Goal: Information Seeking & Learning: Learn about a topic

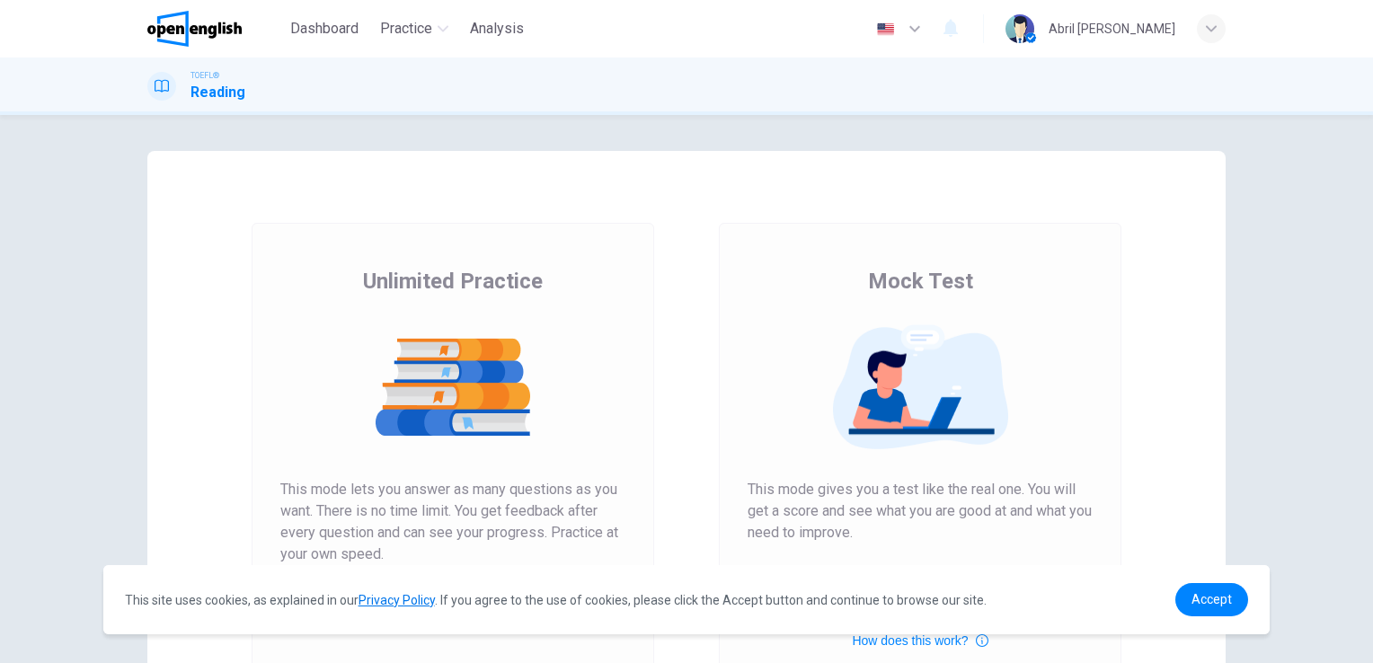
scroll to position [205, 0]
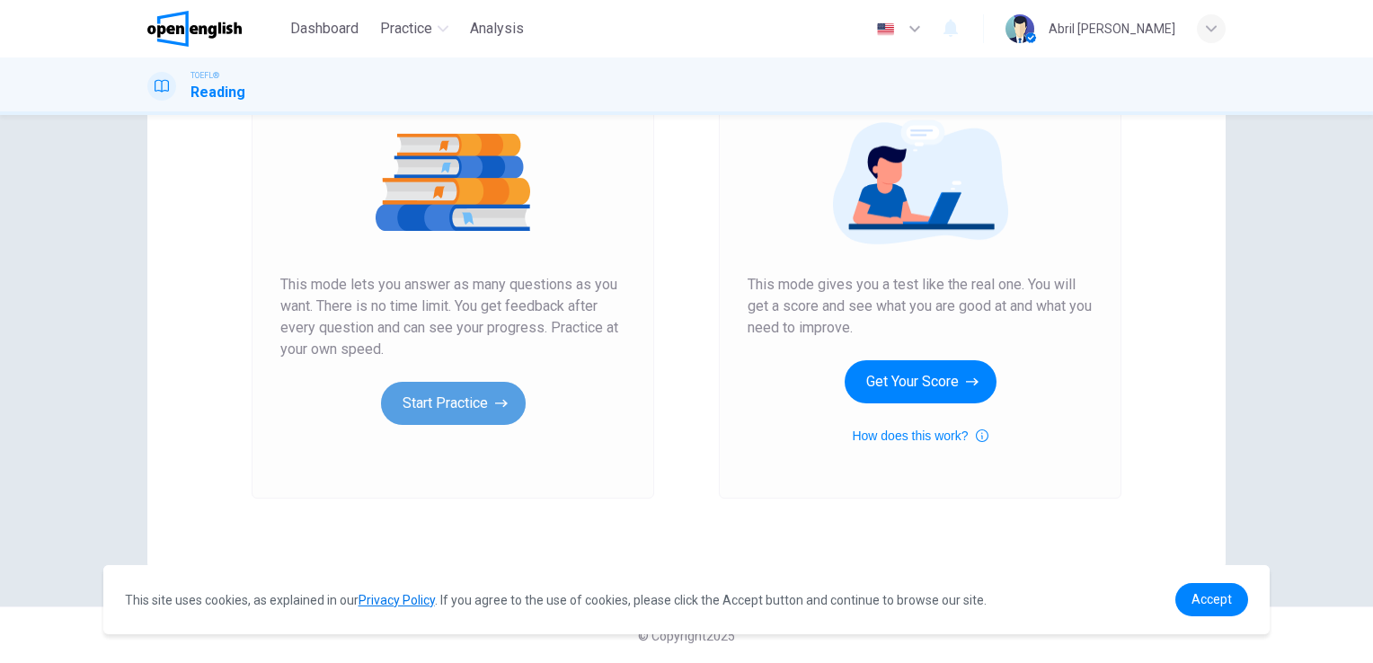
click at [437, 406] on button "Start Practice" at bounding box center [453, 403] width 145 height 43
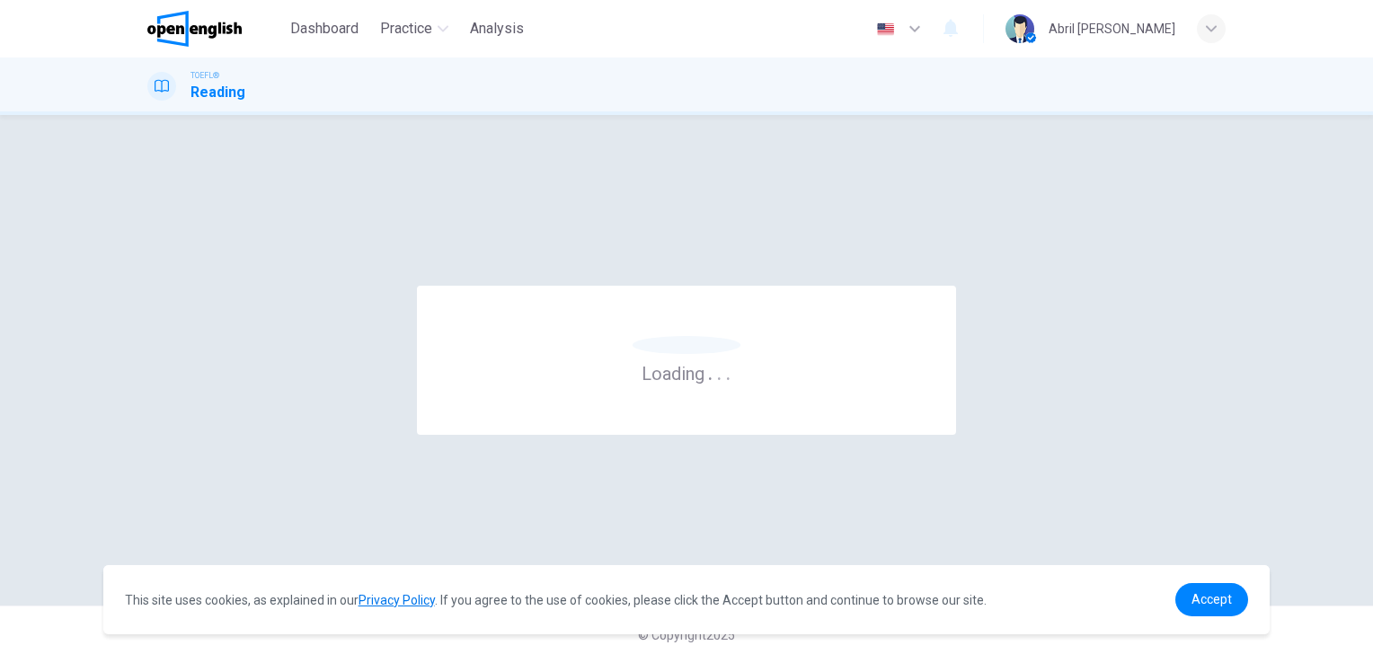
scroll to position [0, 0]
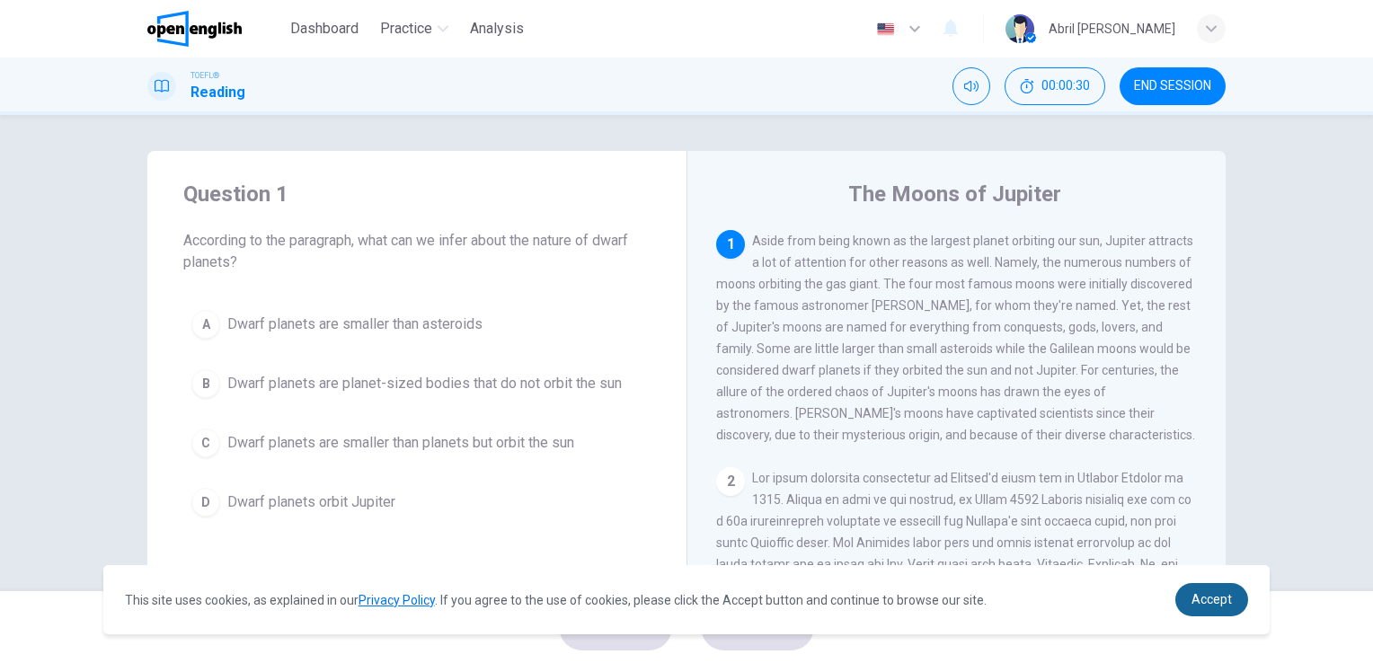
click at [1225, 595] on span "Accept" at bounding box center [1211, 599] width 40 height 14
click at [1210, 603] on span "Accept" at bounding box center [1211, 599] width 40 height 14
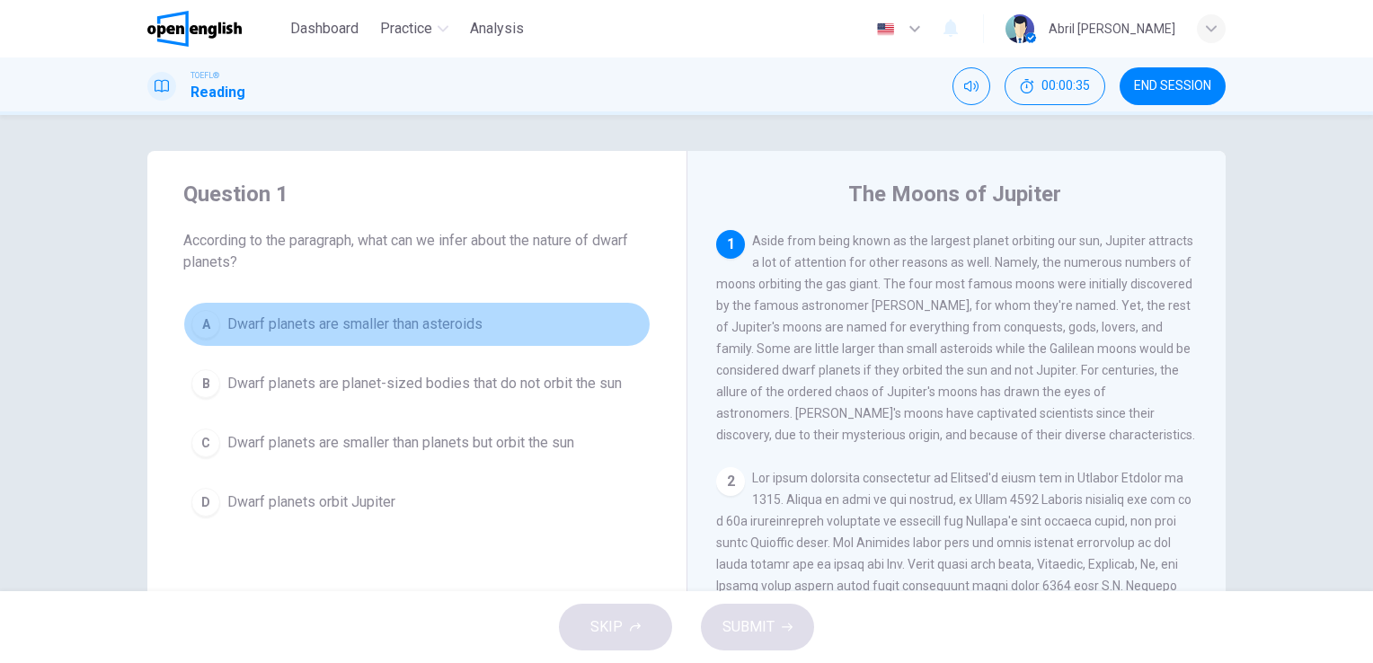
click at [228, 321] on span "Dwarf planets are smaller than asteroids" at bounding box center [354, 325] width 255 height 22
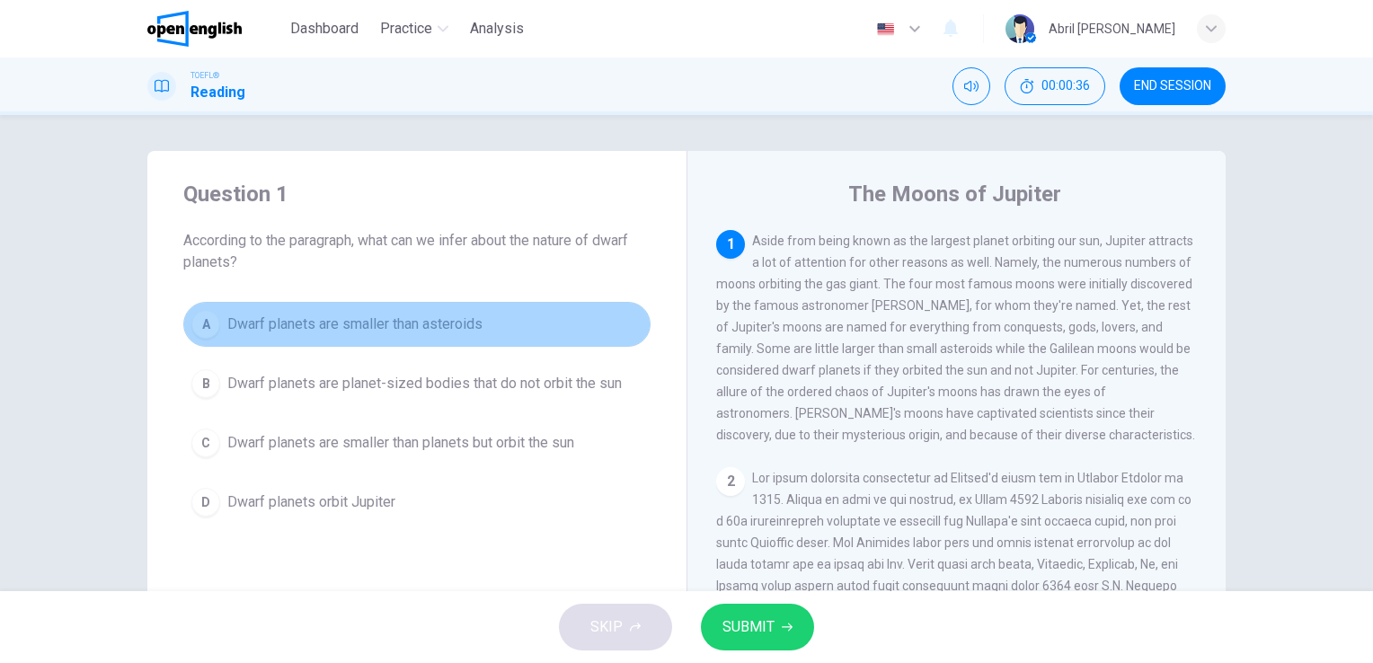
click at [228, 321] on span "Dwarf planets are smaller than asteroids" at bounding box center [354, 325] width 255 height 22
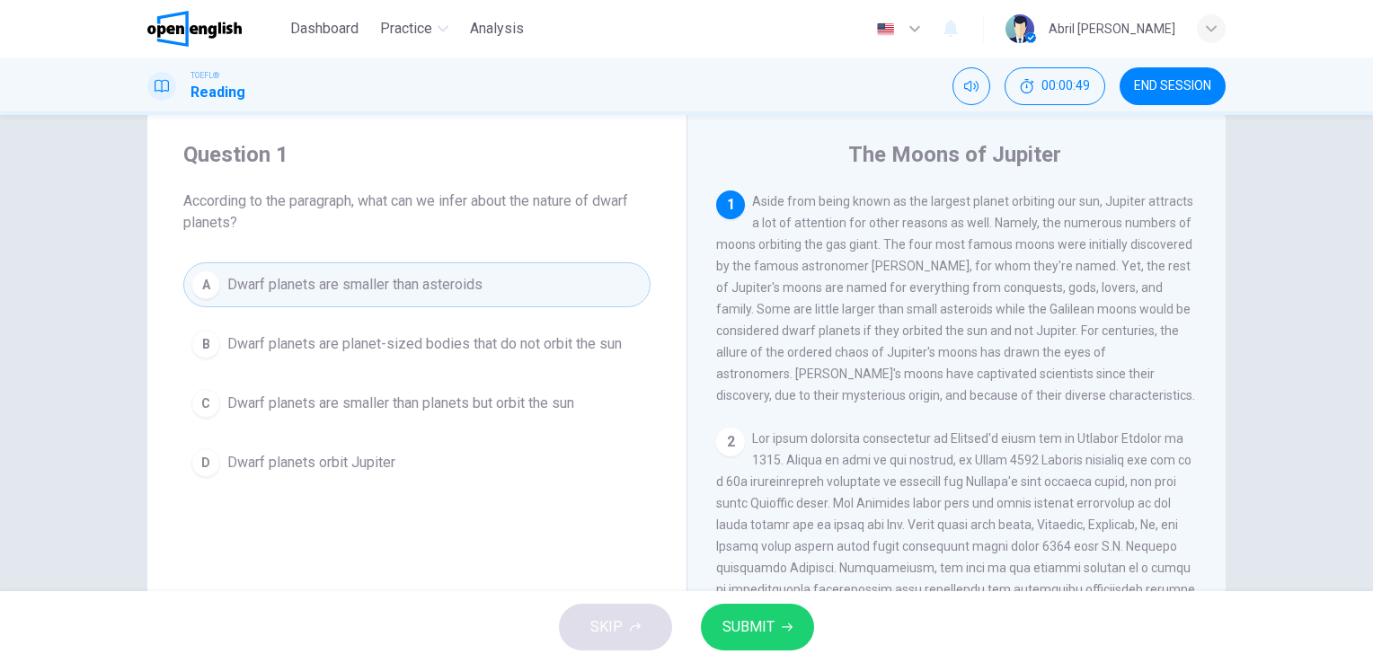
scroll to position [34, 0]
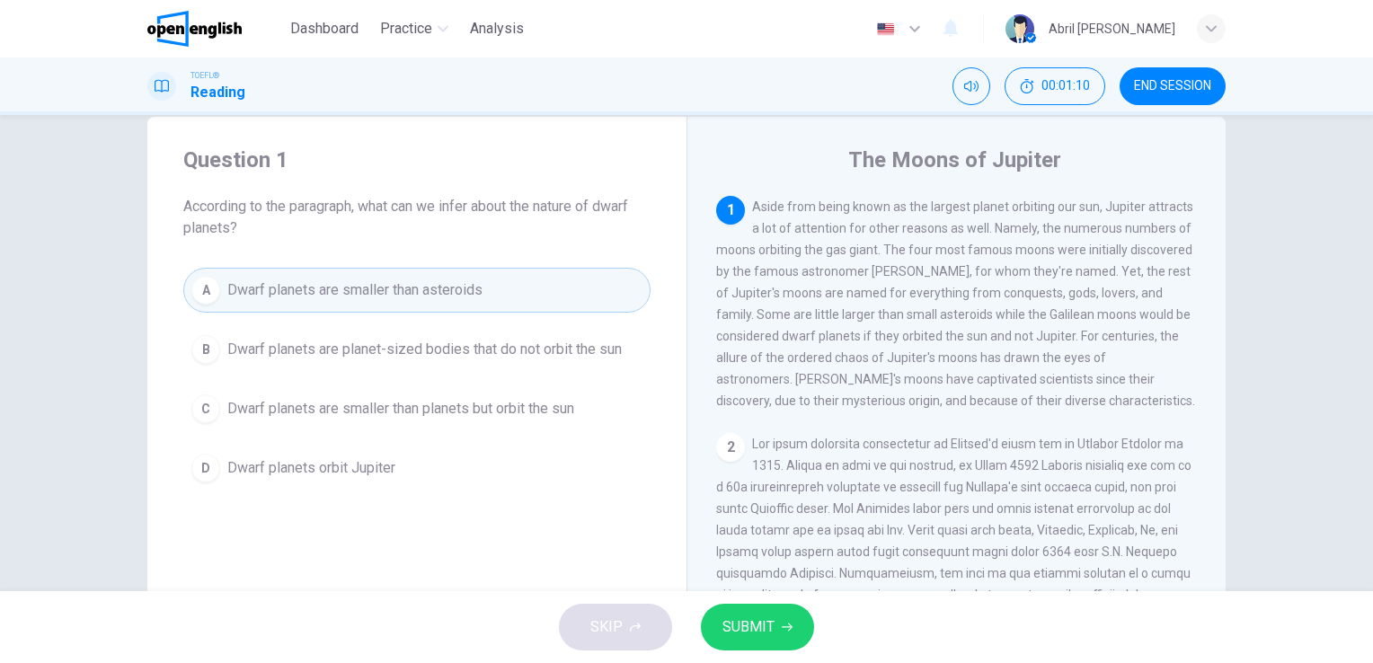
click at [716, 456] on div "2" at bounding box center [730, 447] width 29 height 29
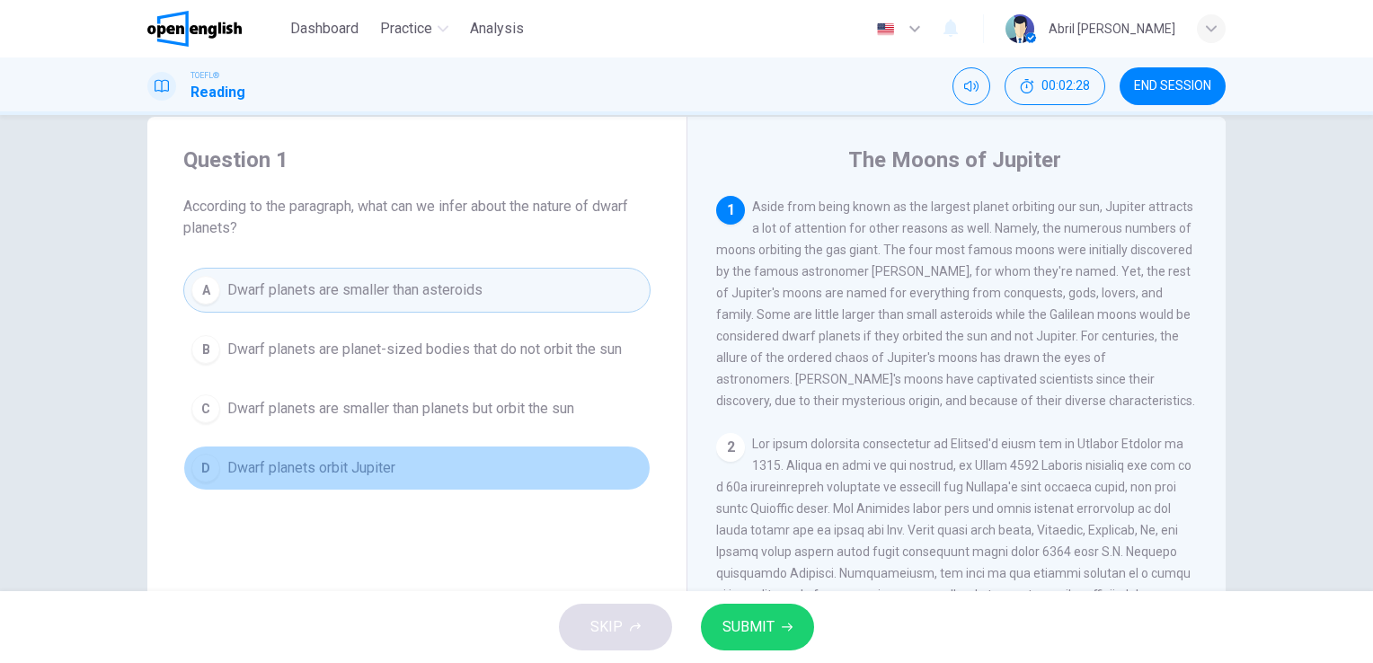
click at [389, 473] on span "Dwarf planets orbit Jupiter" at bounding box center [311, 468] width 168 height 22
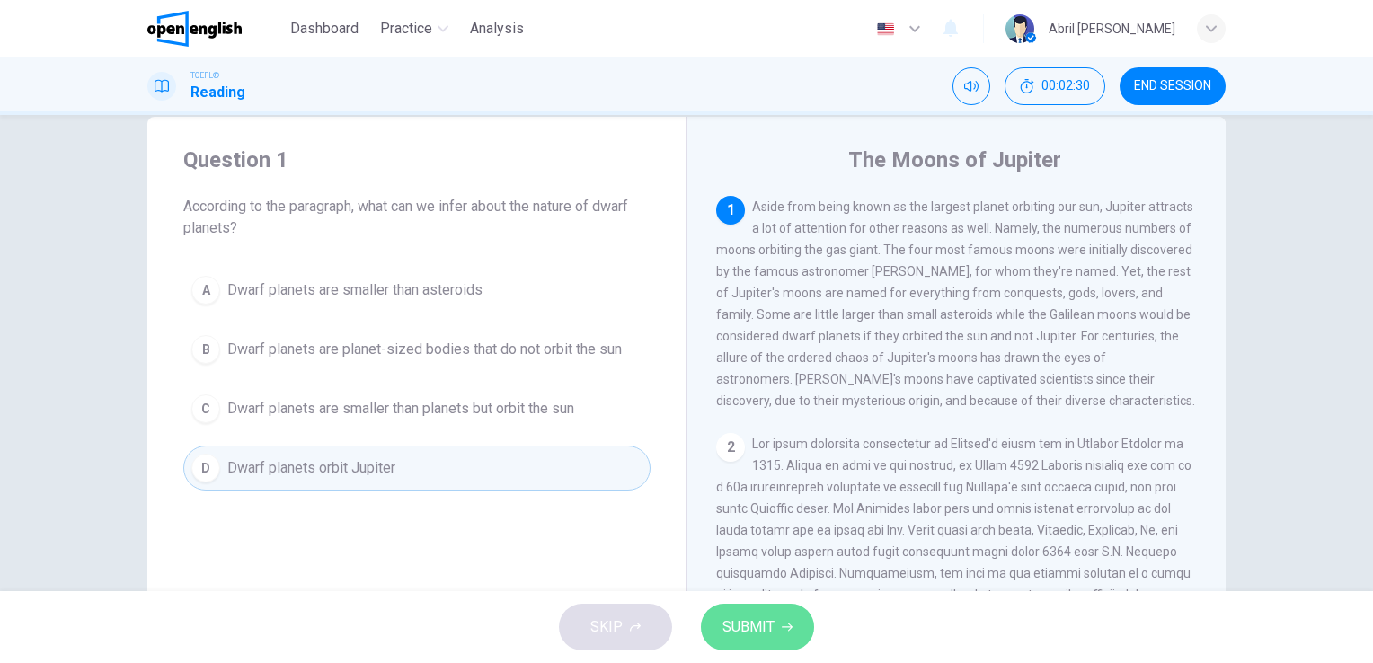
click at [747, 626] on span "SUBMIT" at bounding box center [748, 626] width 52 height 25
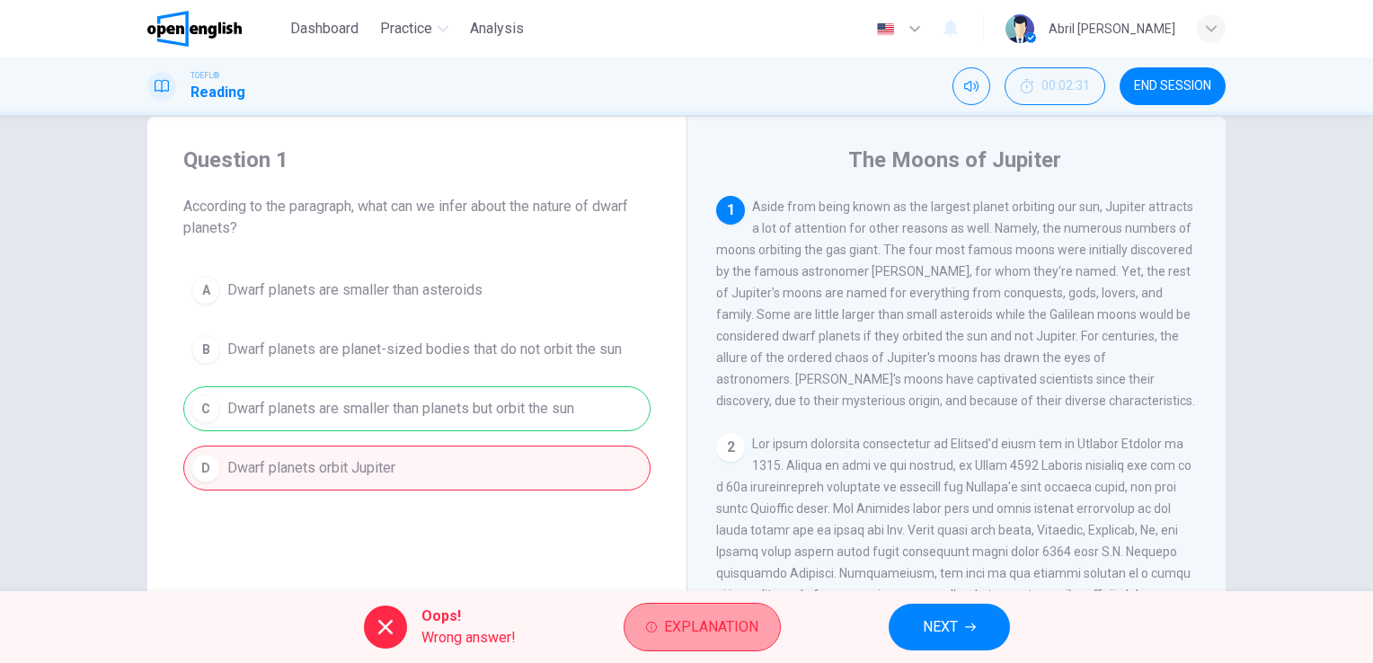
click at [732, 641] on button "Explanation" at bounding box center [701, 627] width 157 height 49
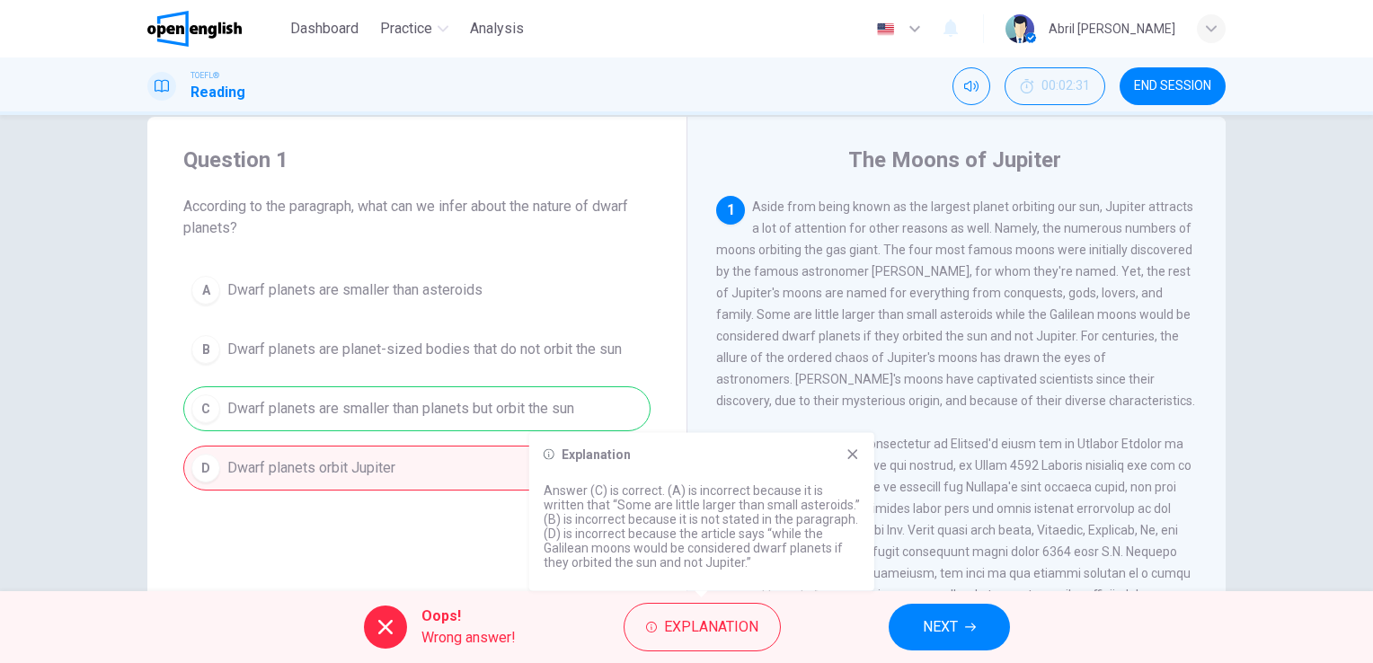
click at [621, 547] on p "Answer (C) is correct. (A) is incorrect because it is written that “Some are li…" at bounding box center [702, 526] width 316 height 86
click at [935, 637] on span "NEXT" at bounding box center [940, 626] width 35 height 25
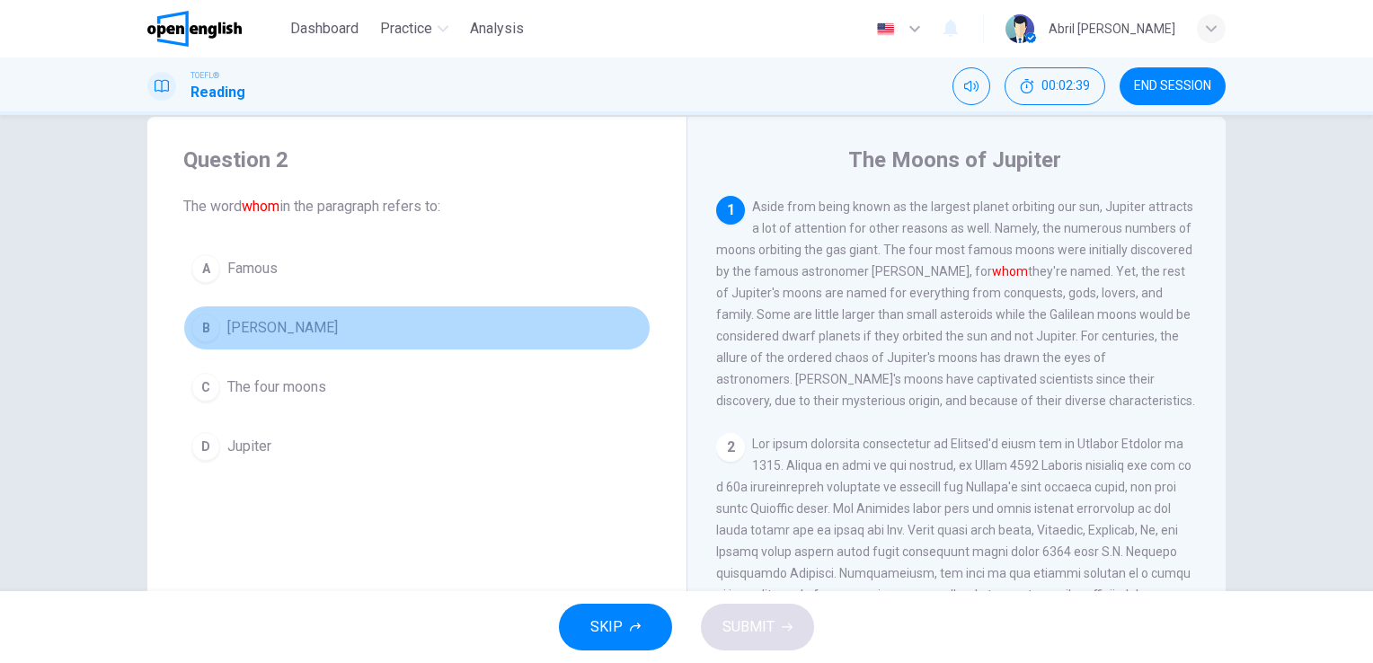
click at [379, 316] on button "B [PERSON_NAME]" at bounding box center [416, 327] width 467 height 45
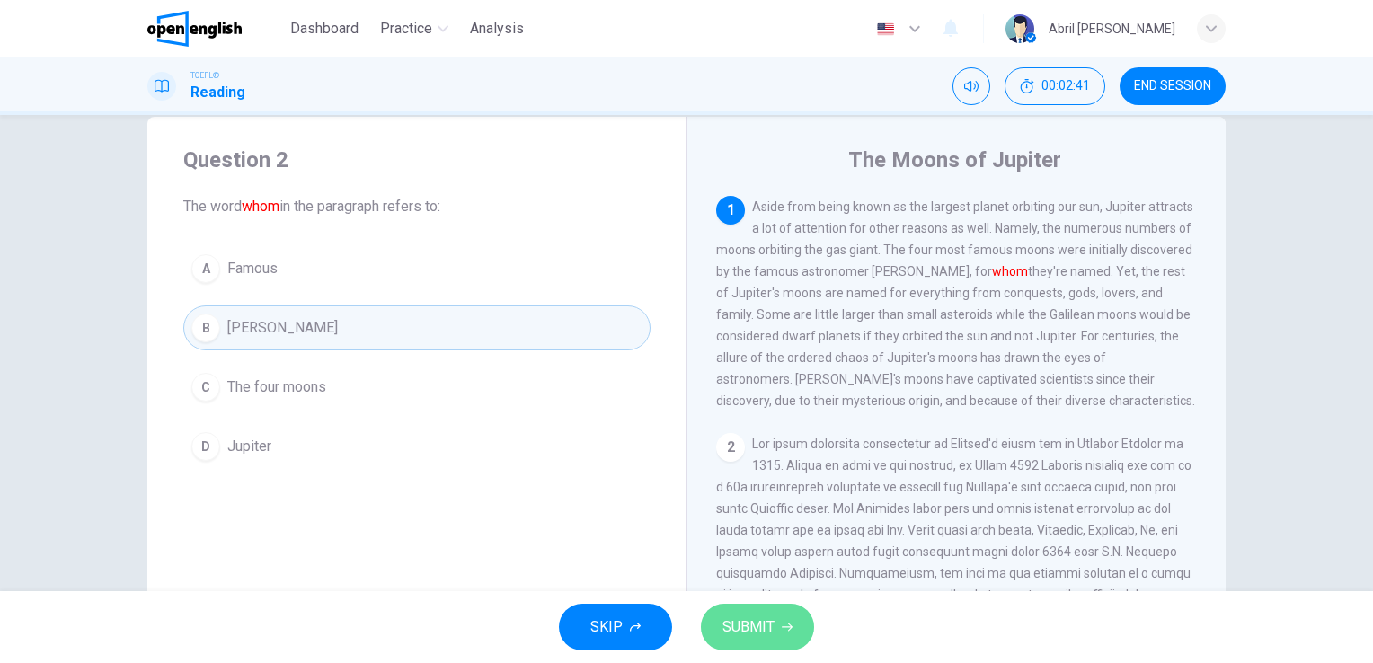
click at [715, 632] on button "SUBMIT" at bounding box center [757, 627] width 113 height 47
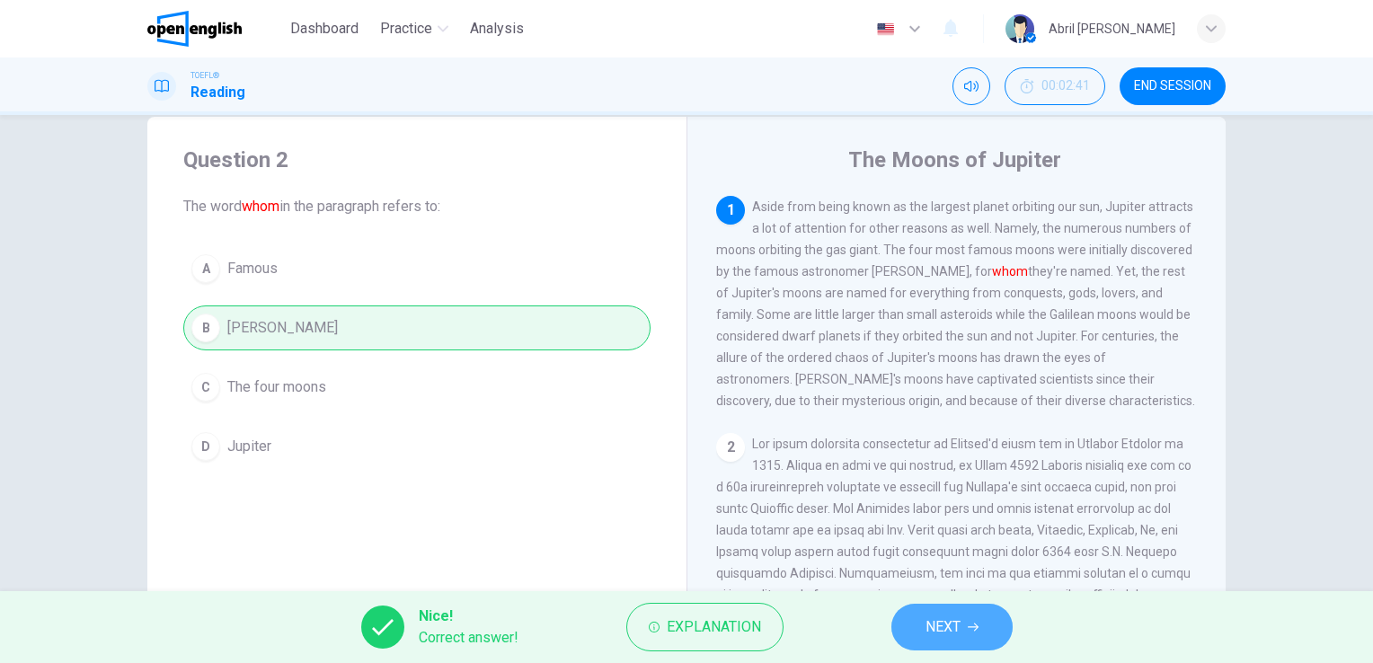
click at [909, 626] on button "NEXT" at bounding box center [951, 627] width 121 height 47
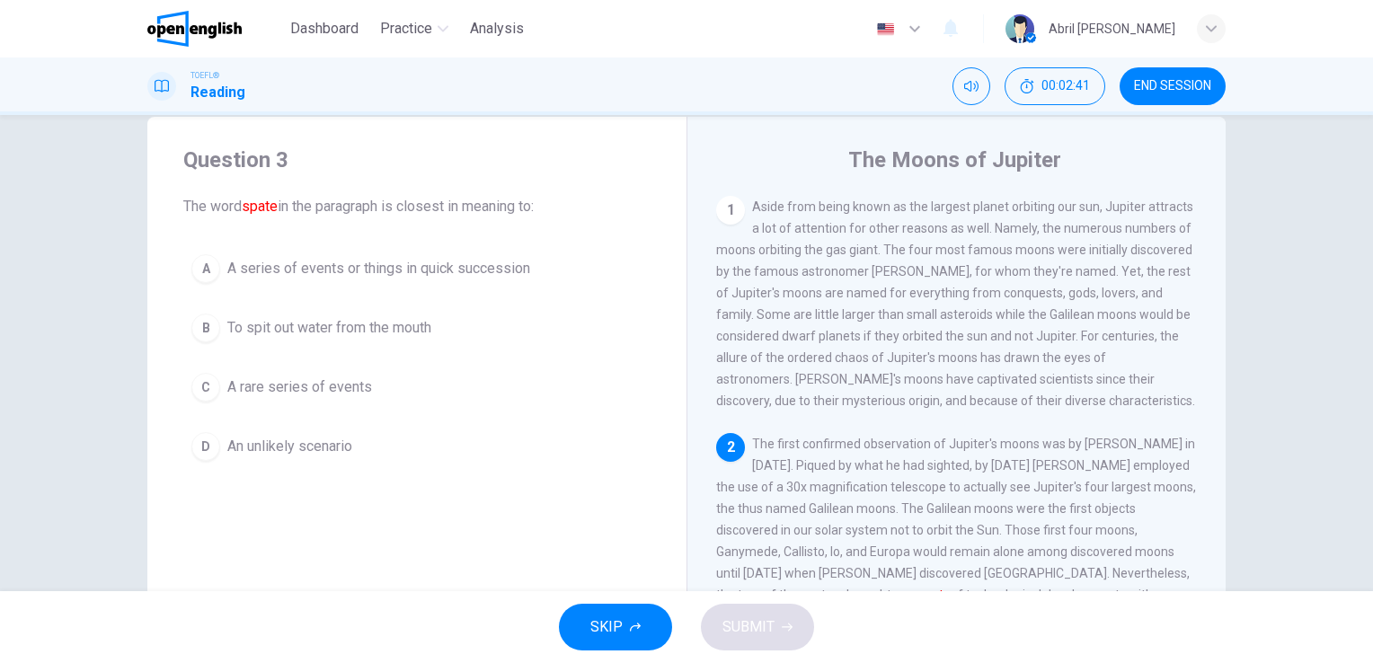
scroll to position [197, 0]
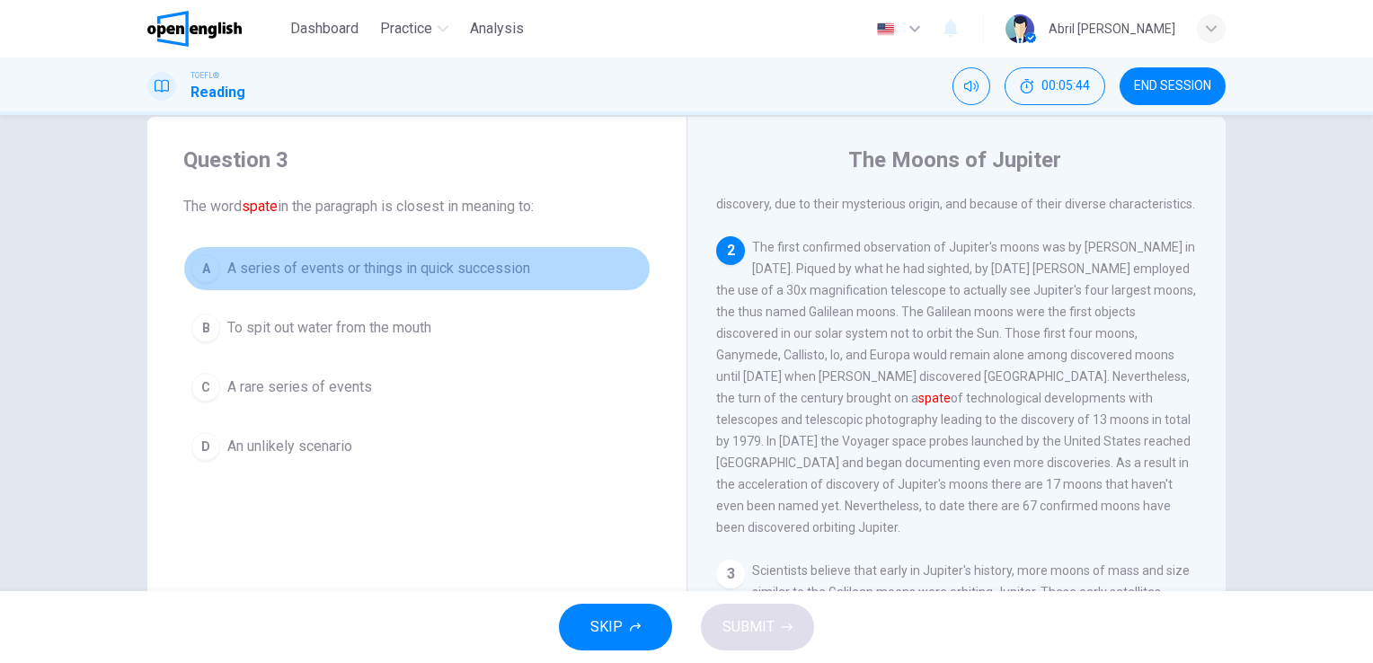
click at [292, 269] on span "A series of events or things in quick succession" at bounding box center [378, 269] width 303 height 22
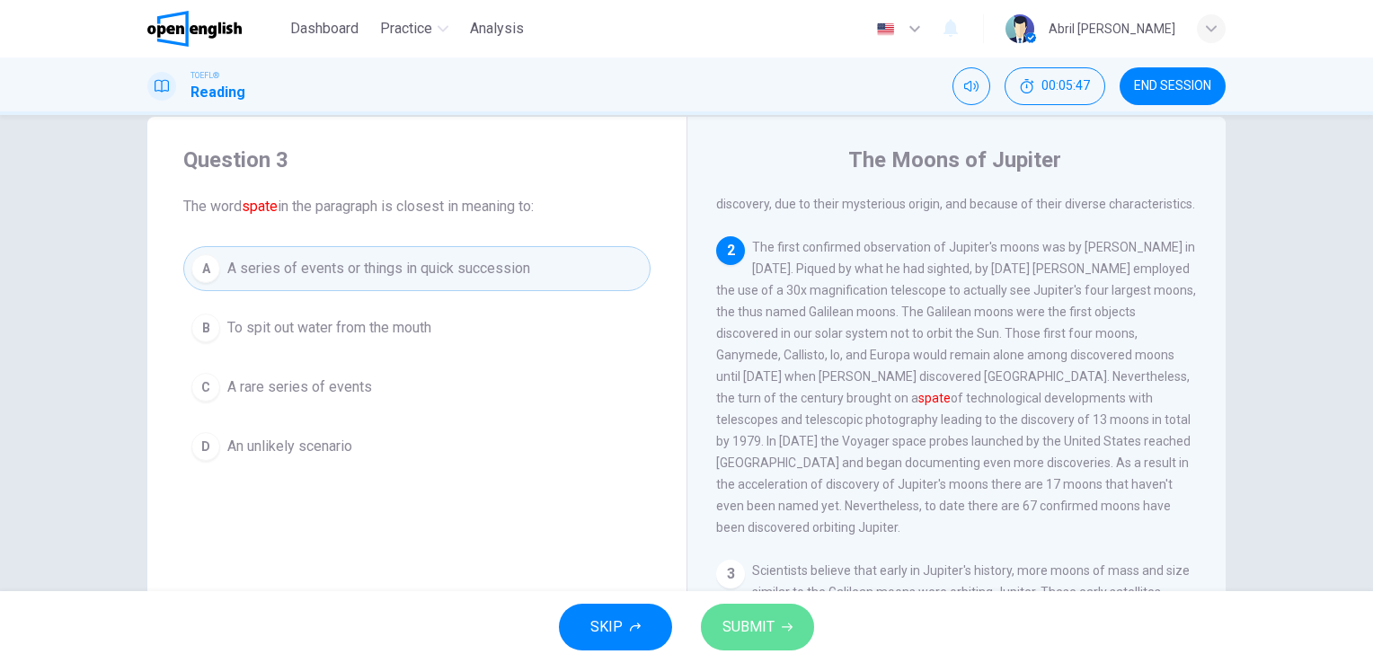
click at [755, 639] on span "SUBMIT" at bounding box center [748, 626] width 52 height 25
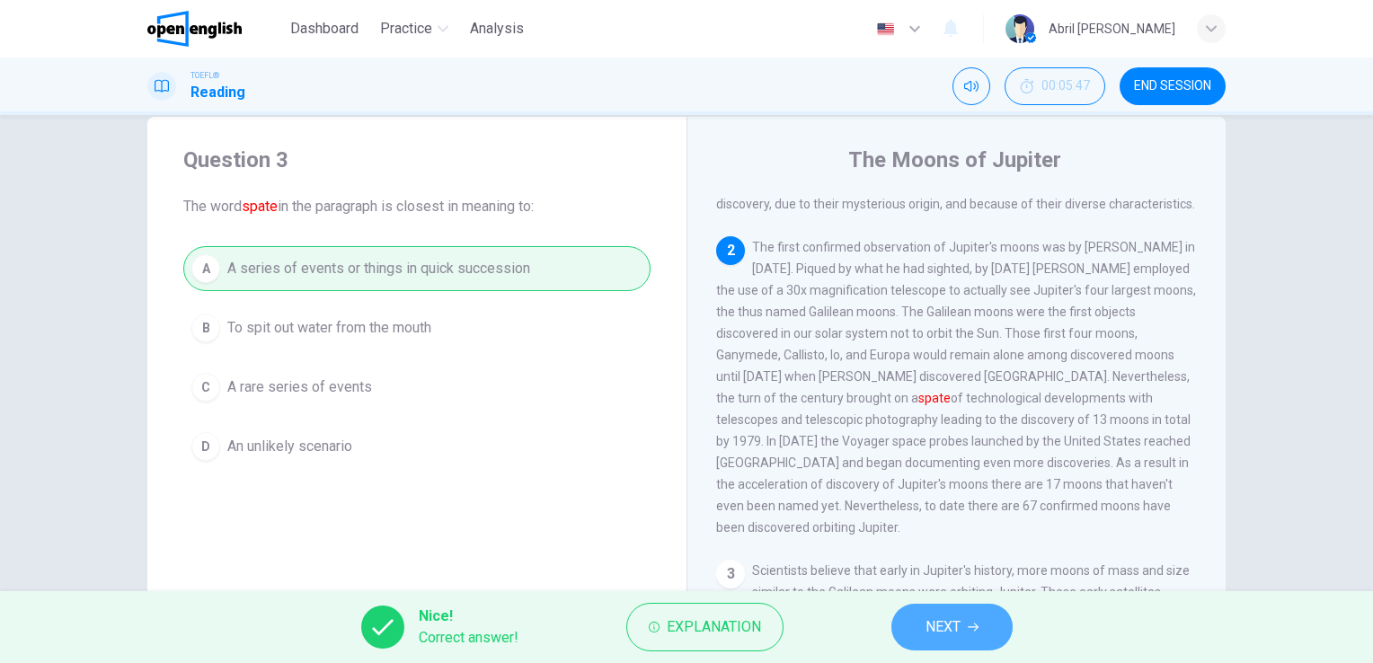
click at [909, 634] on button "NEXT" at bounding box center [951, 627] width 121 height 47
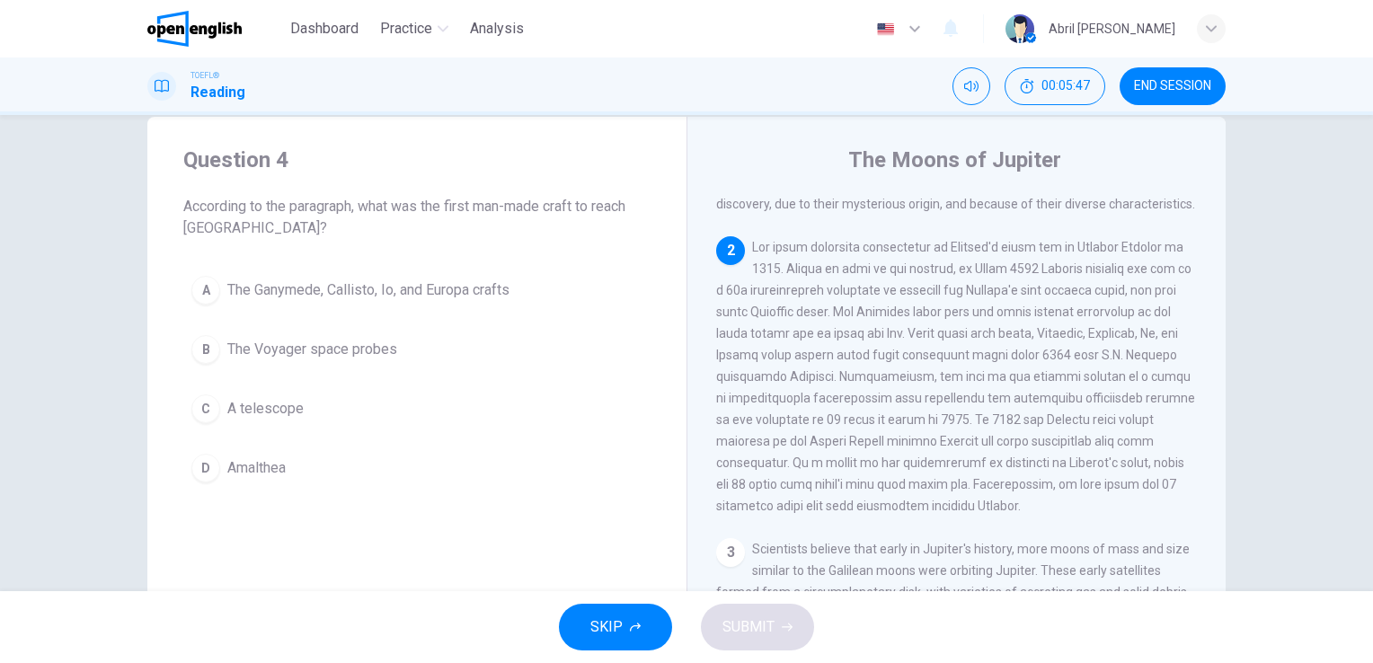
scroll to position [244, 0]
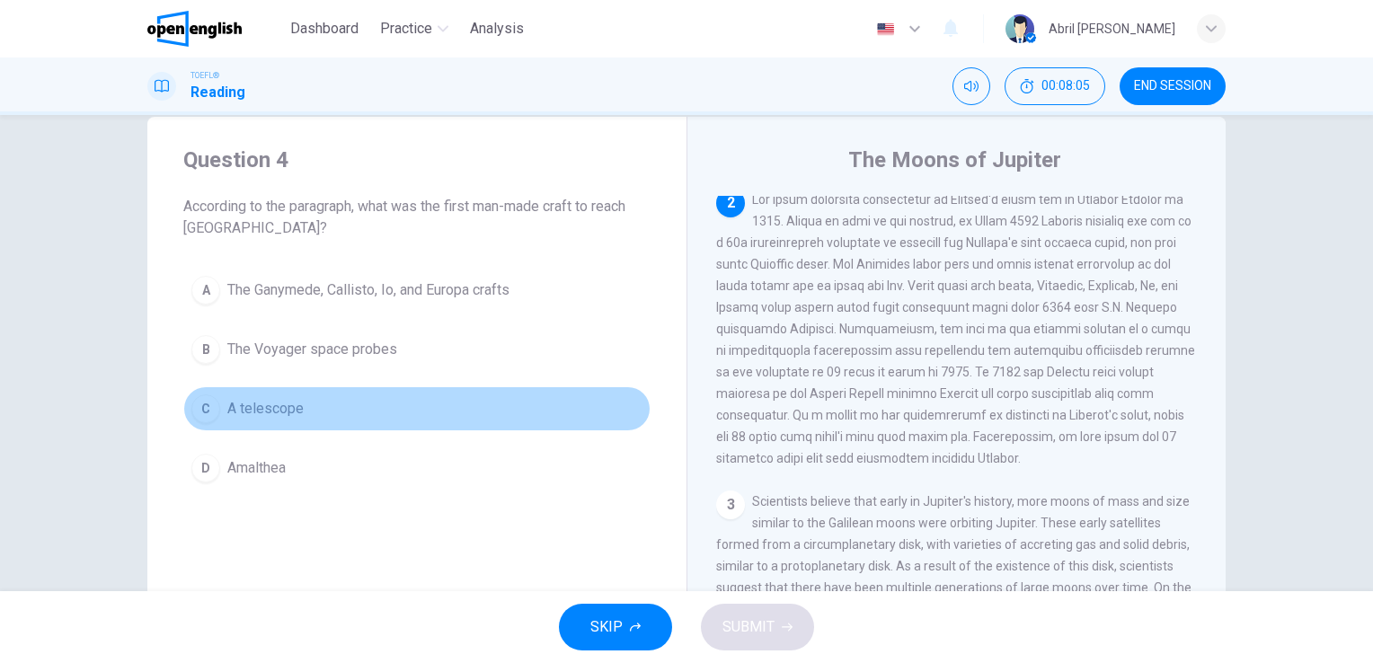
click at [315, 402] on button "C A telescope" at bounding box center [416, 408] width 467 height 45
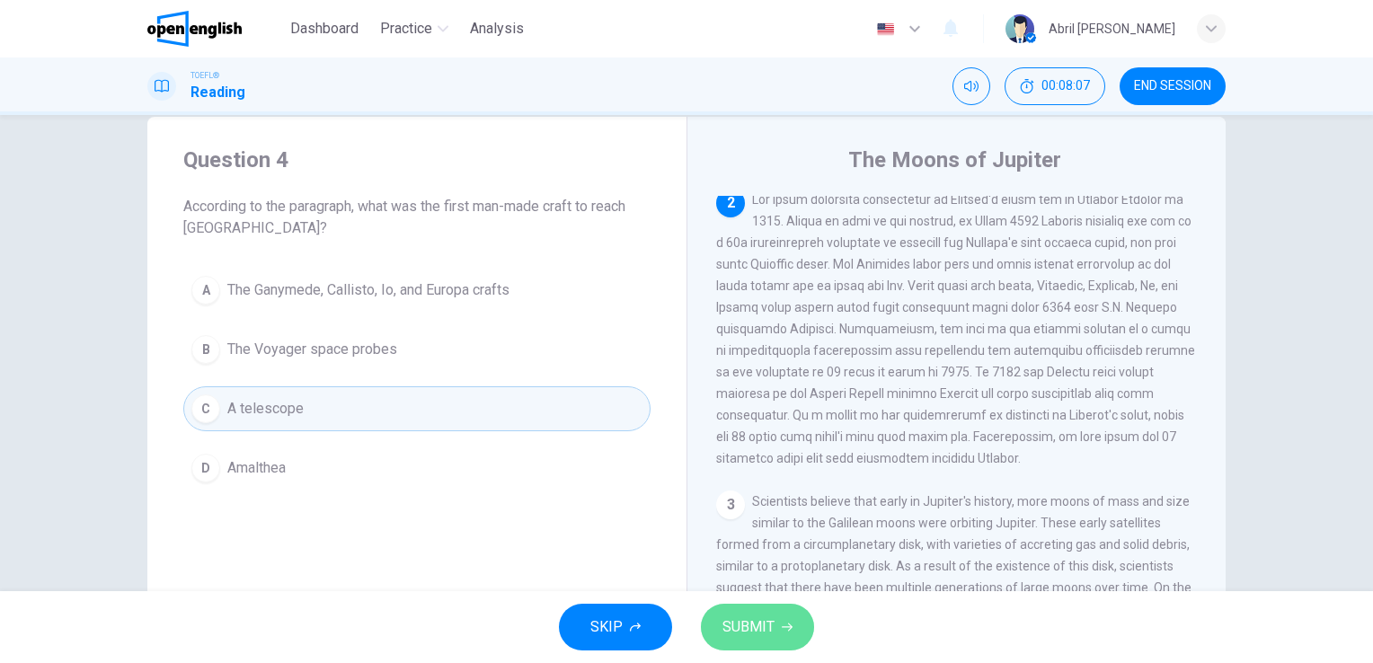
click at [777, 623] on button "SUBMIT" at bounding box center [757, 627] width 113 height 47
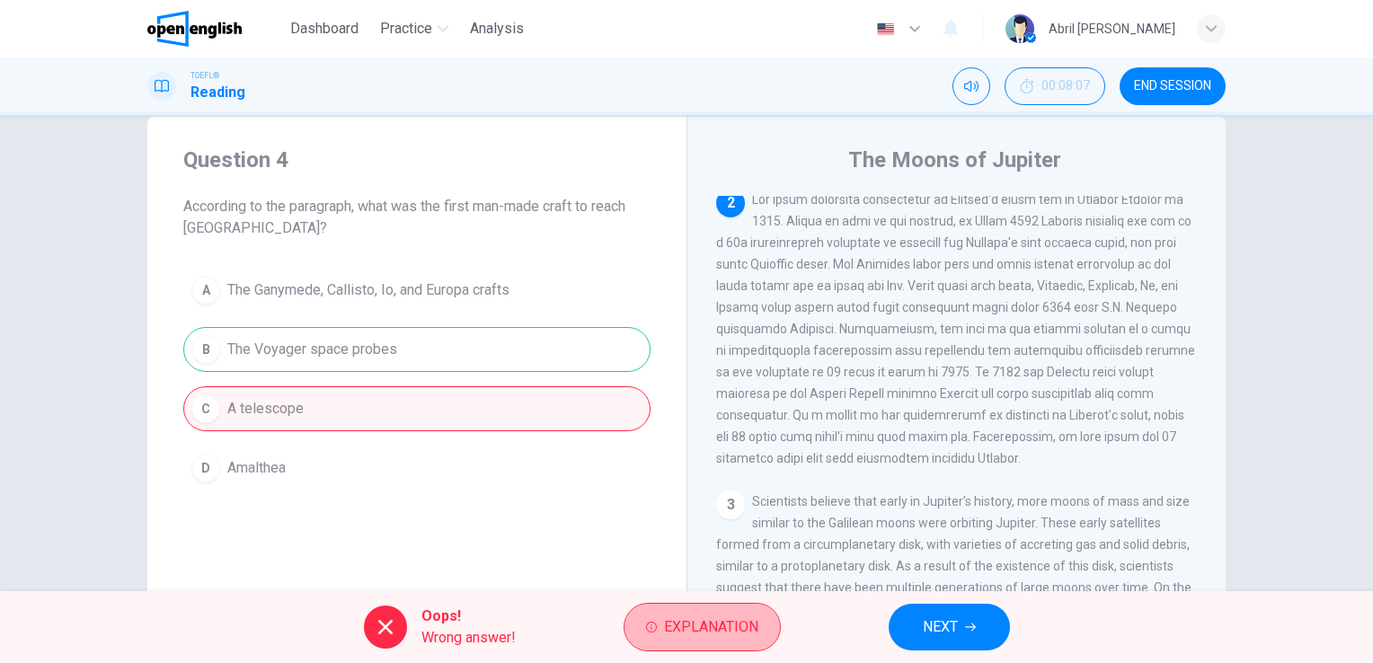
click at [777, 623] on button "Explanation" at bounding box center [701, 627] width 157 height 49
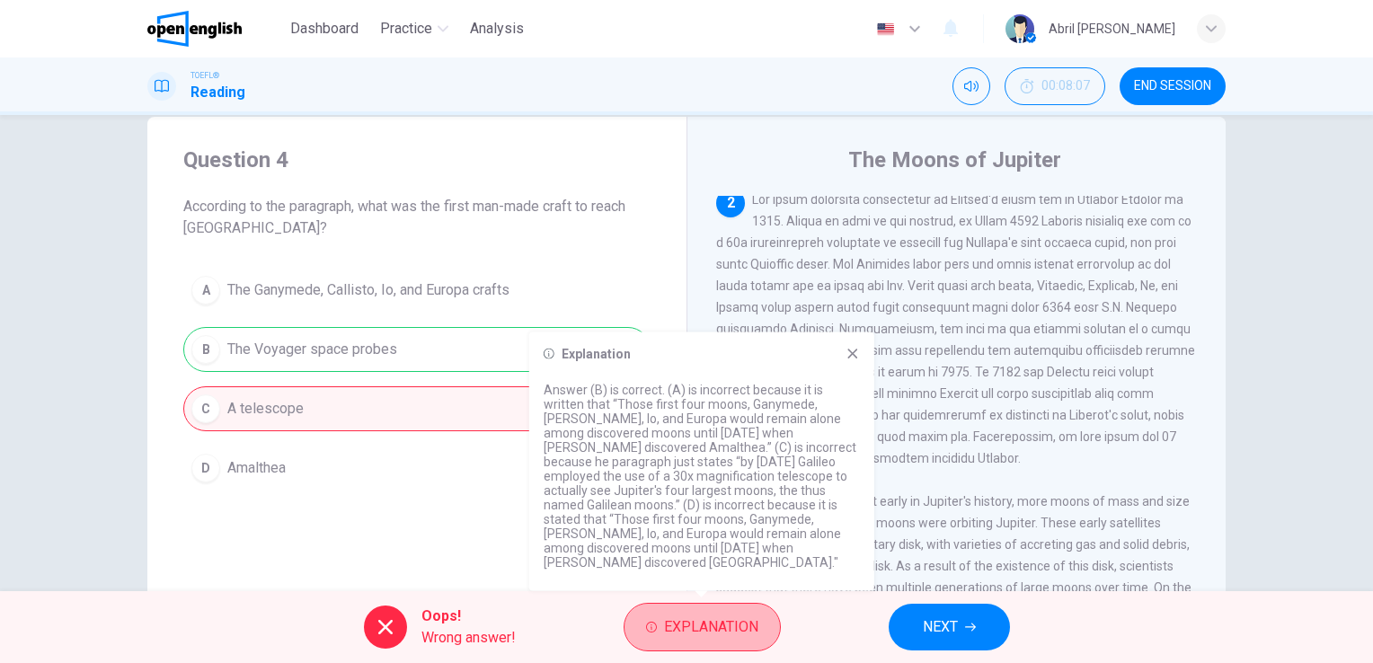
click at [777, 623] on button "Explanation" at bounding box center [701, 627] width 157 height 49
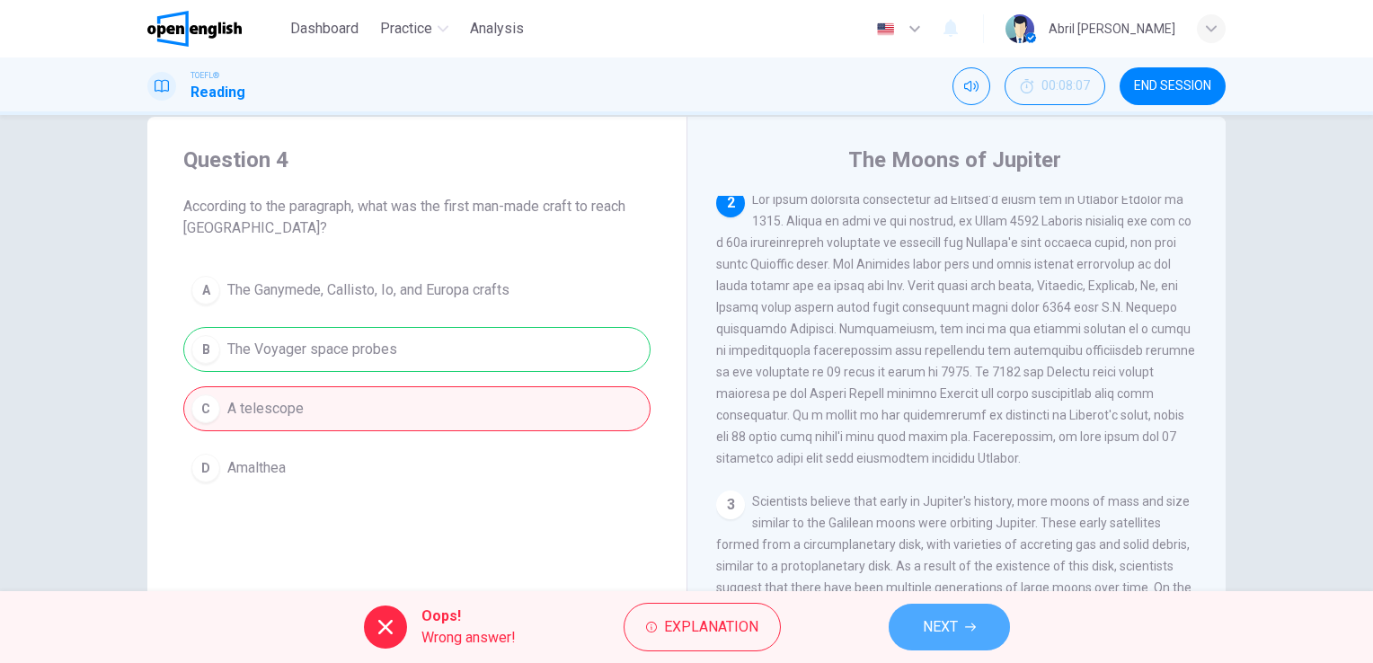
click at [958, 641] on button "NEXT" at bounding box center [948, 627] width 121 height 47
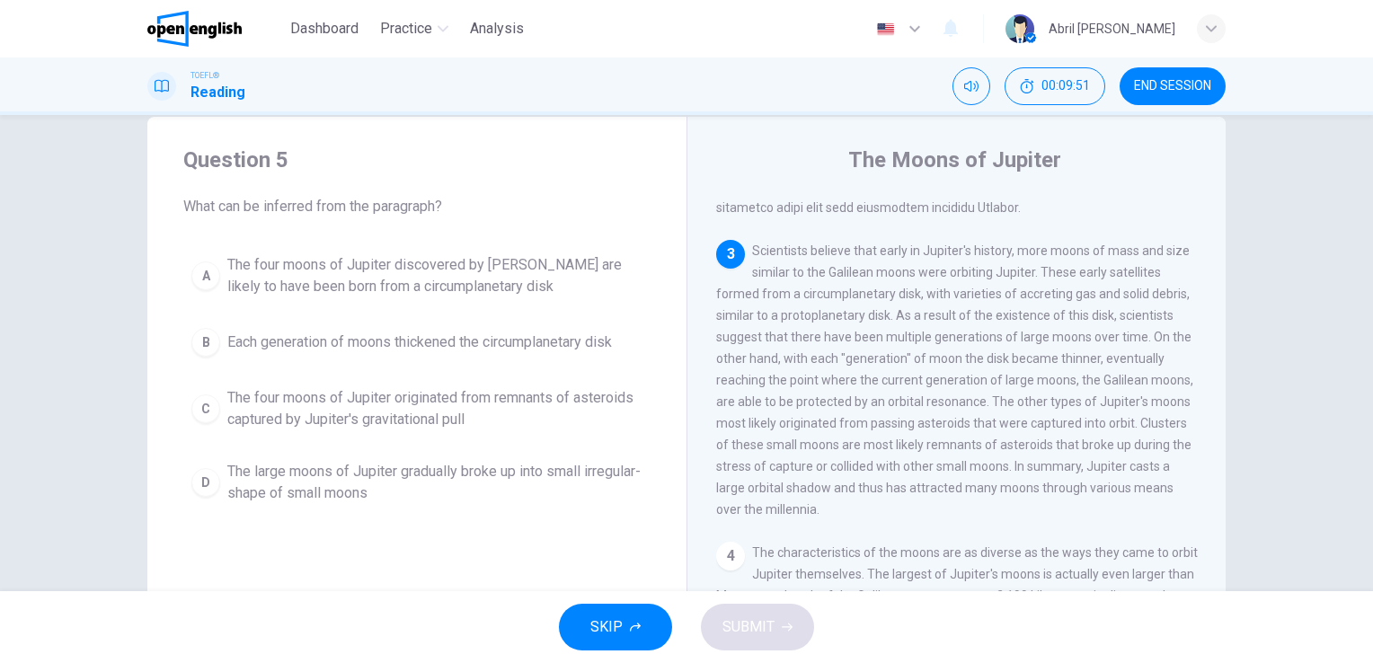
scroll to position [502, 0]
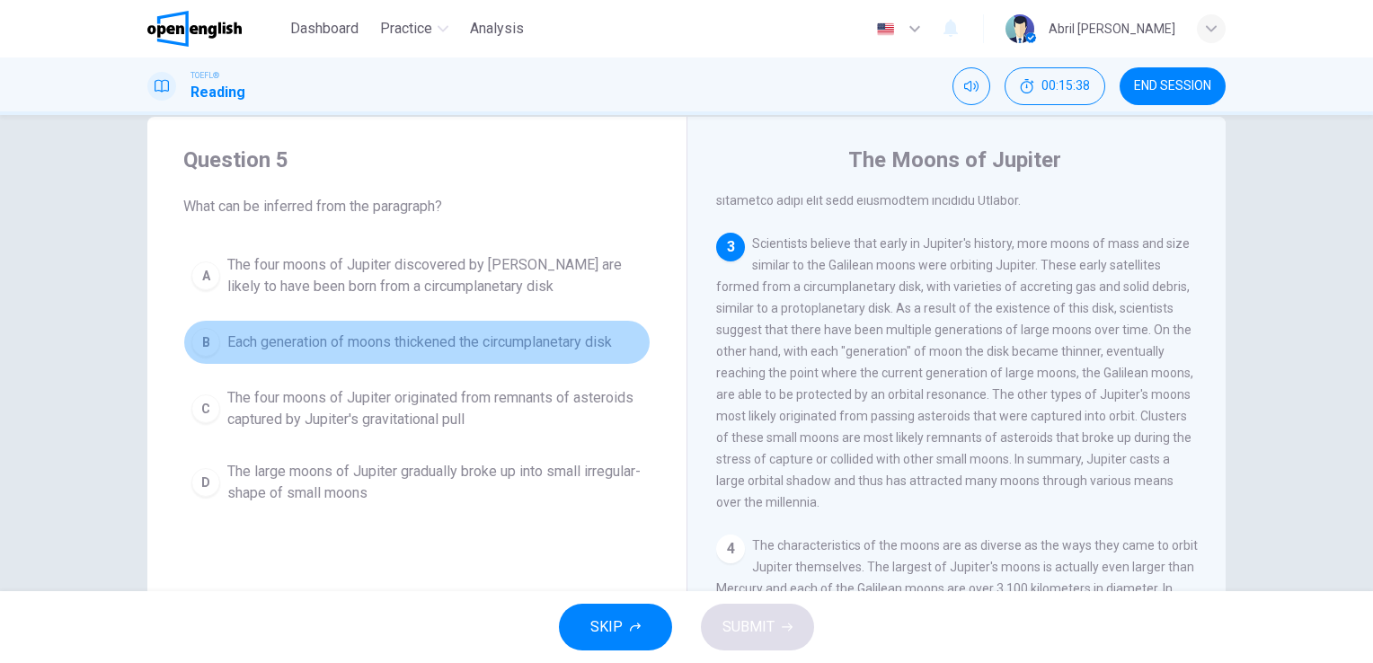
click at [506, 327] on button "B Each generation of moons thickened the circumplanetary disk" at bounding box center [416, 342] width 467 height 45
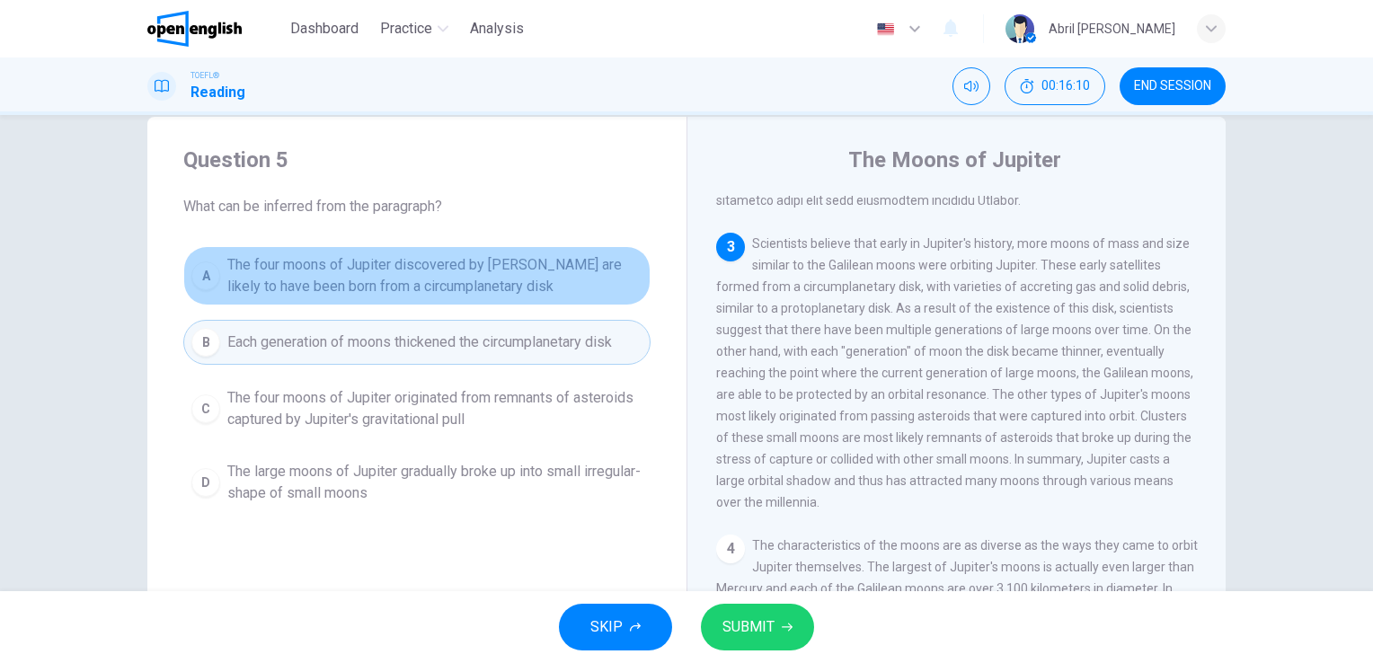
click at [473, 266] on span "The four moons of Jupiter discovered by [PERSON_NAME] are likely to have been b…" at bounding box center [434, 275] width 415 height 43
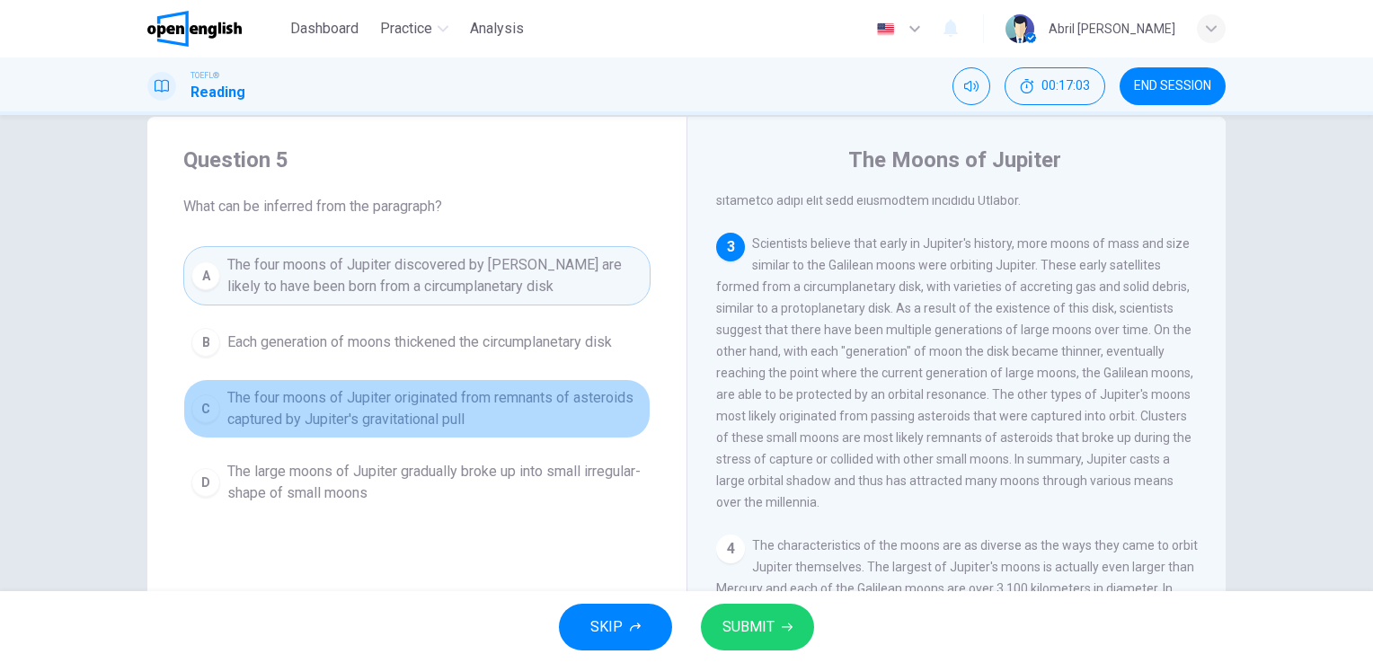
click at [564, 413] on span "The four moons of Jupiter originated from remnants of asteroids captured by Jup…" at bounding box center [434, 408] width 415 height 43
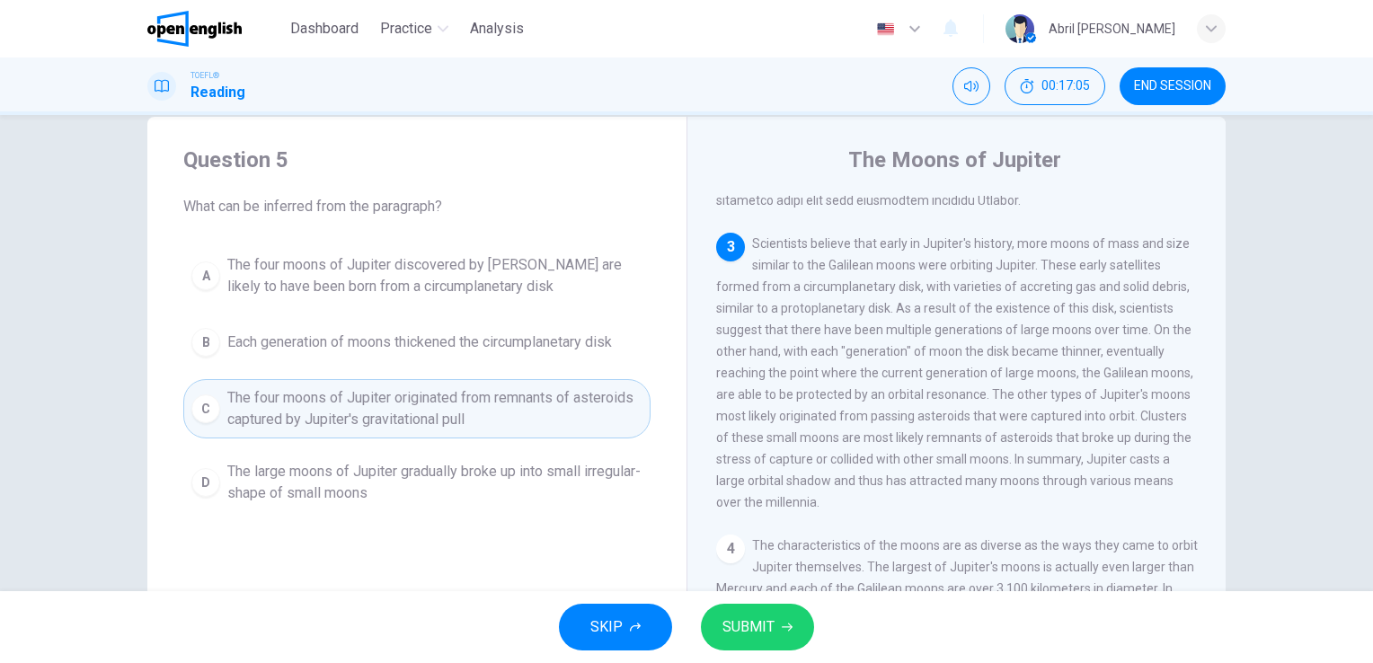
click at [773, 628] on button "SUBMIT" at bounding box center [757, 627] width 113 height 47
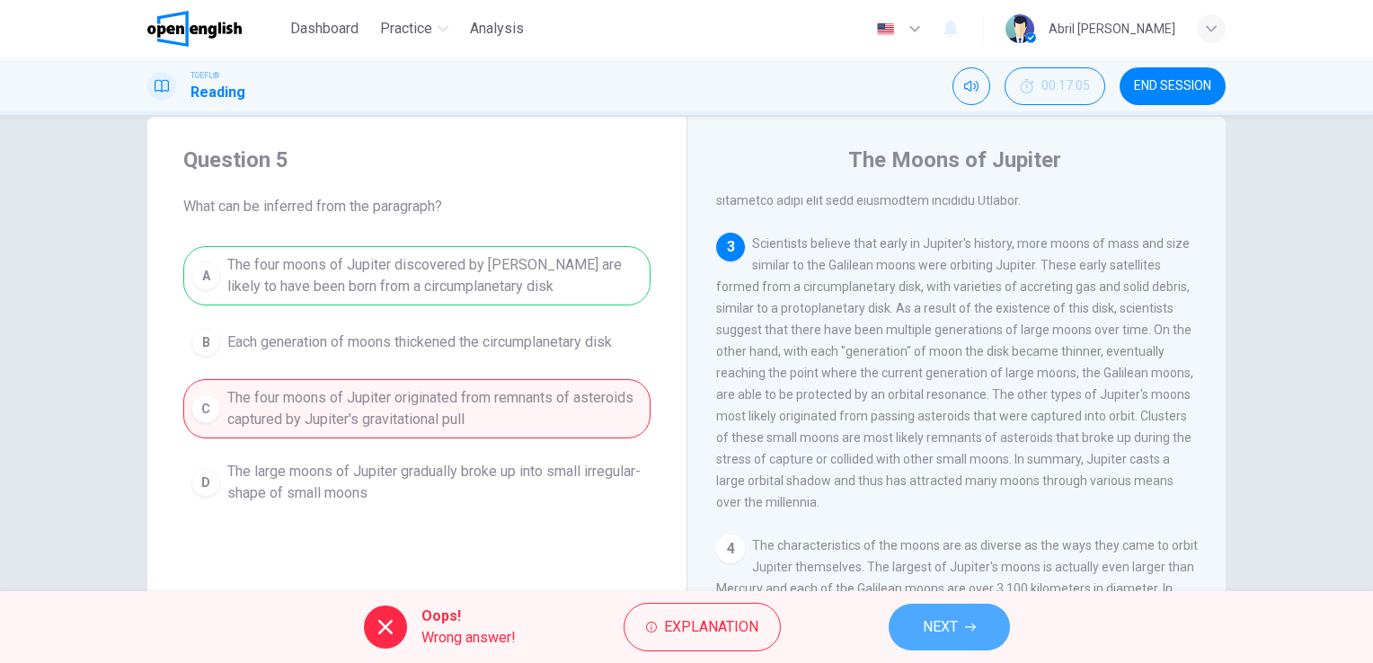
click at [899, 614] on button "NEXT" at bounding box center [948, 627] width 121 height 47
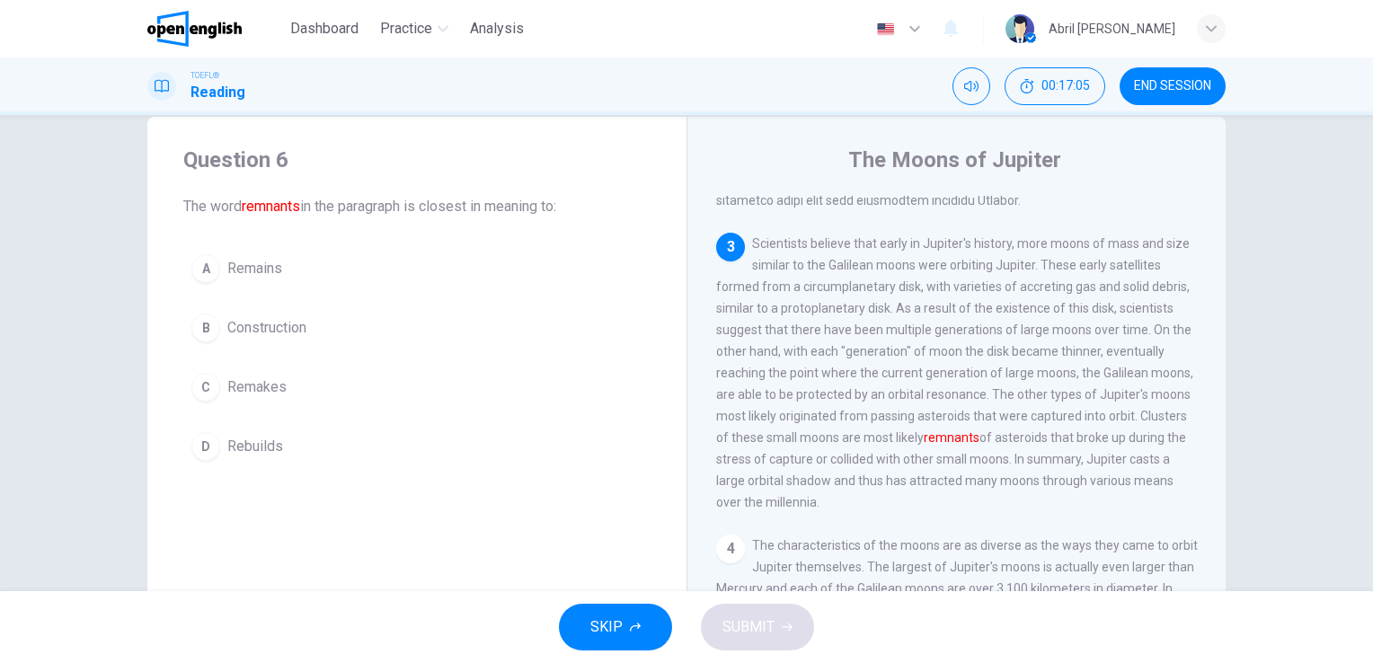
scroll to position [555, 0]
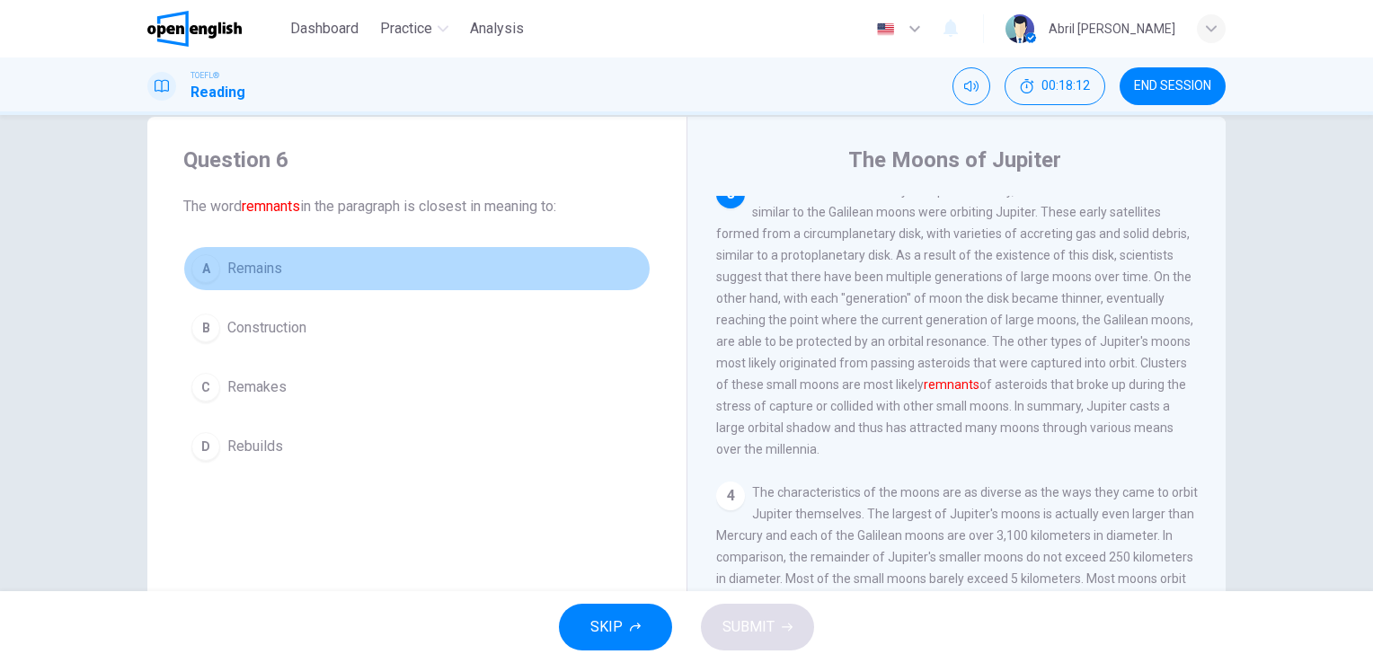
click at [276, 269] on span "Remains" at bounding box center [254, 269] width 55 height 22
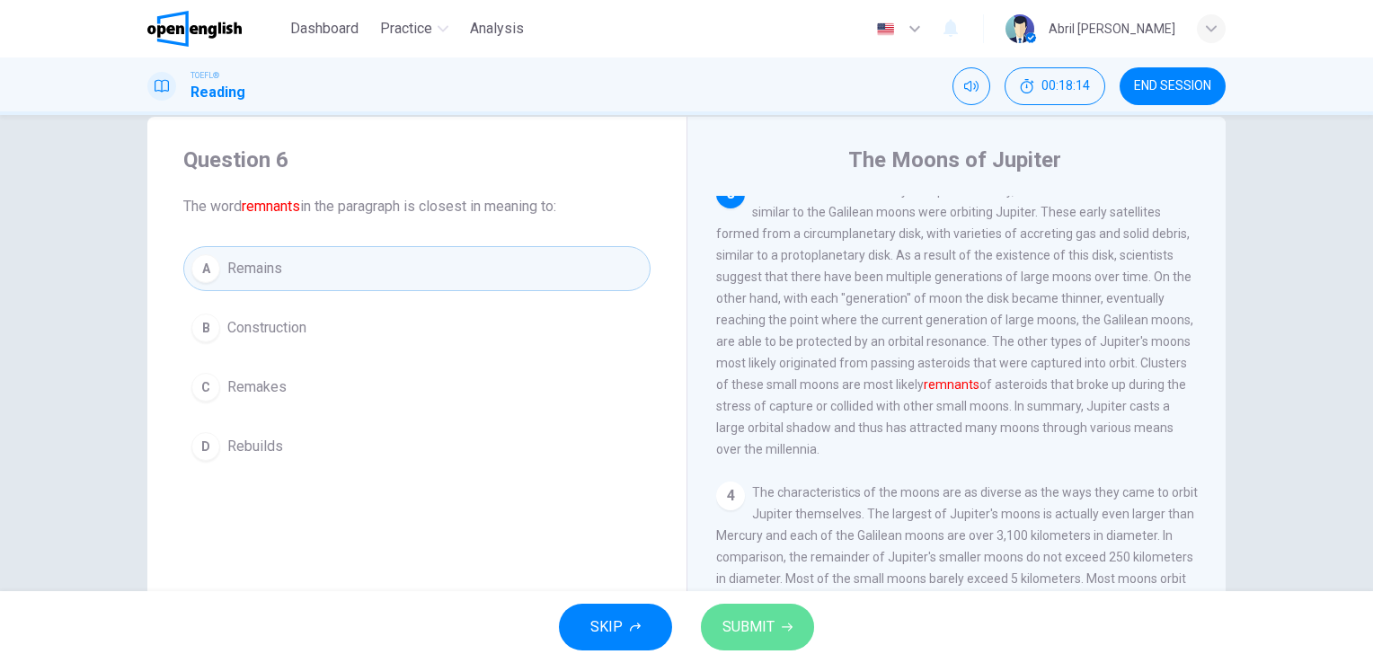
click at [729, 627] on span "SUBMIT" at bounding box center [748, 626] width 52 height 25
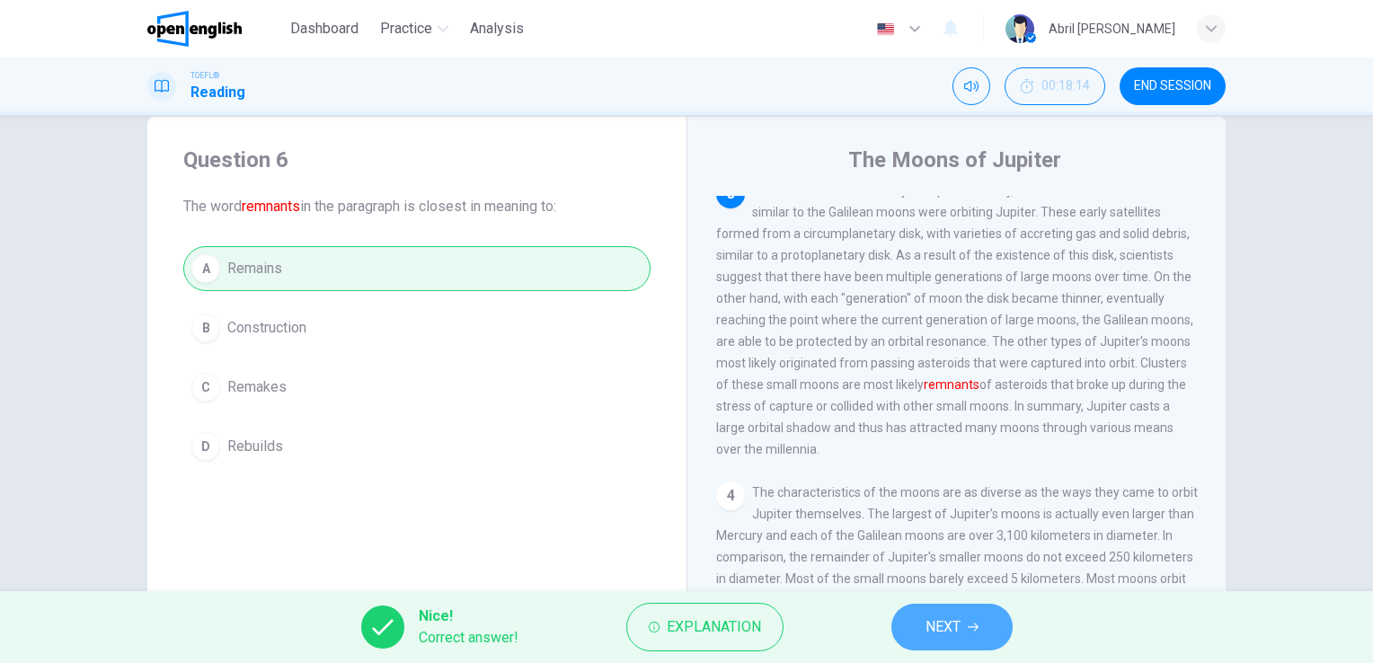
click at [928, 634] on span "NEXT" at bounding box center [942, 626] width 35 height 25
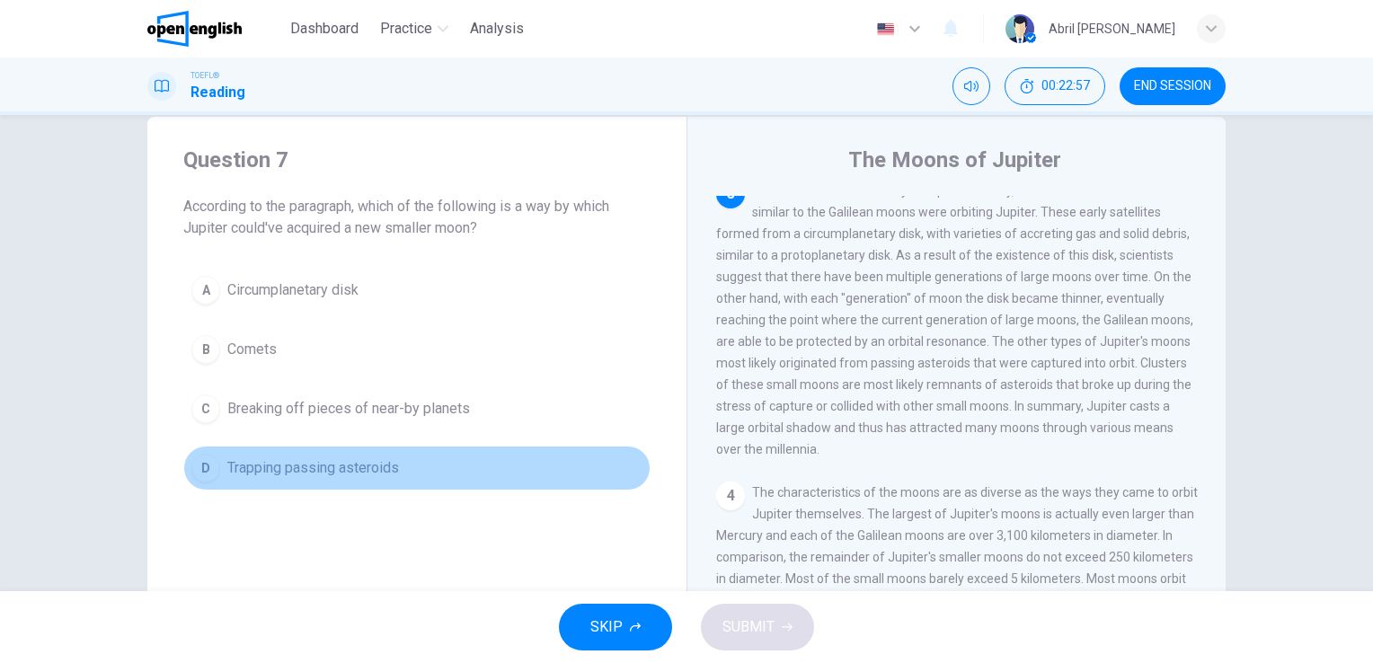
click at [285, 465] on span "Trapping passing asteroids" at bounding box center [313, 468] width 172 height 22
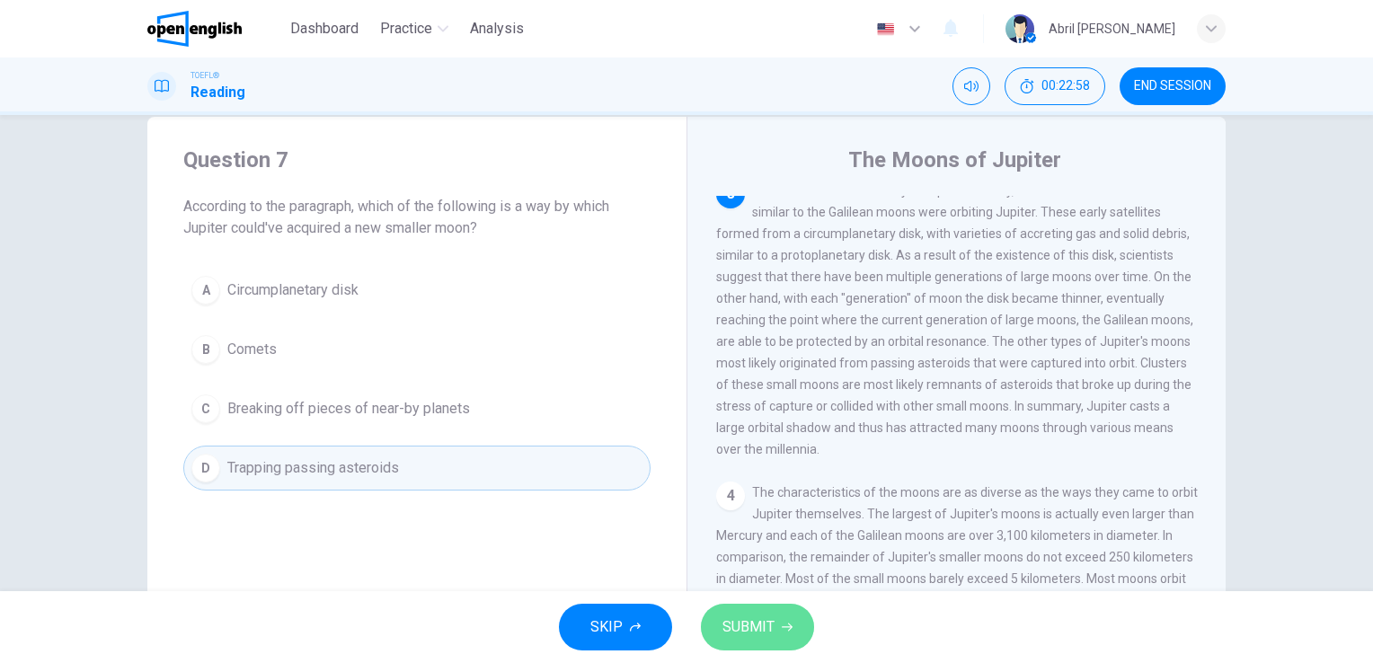
click at [726, 630] on span "SUBMIT" at bounding box center [748, 626] width 52 height 25
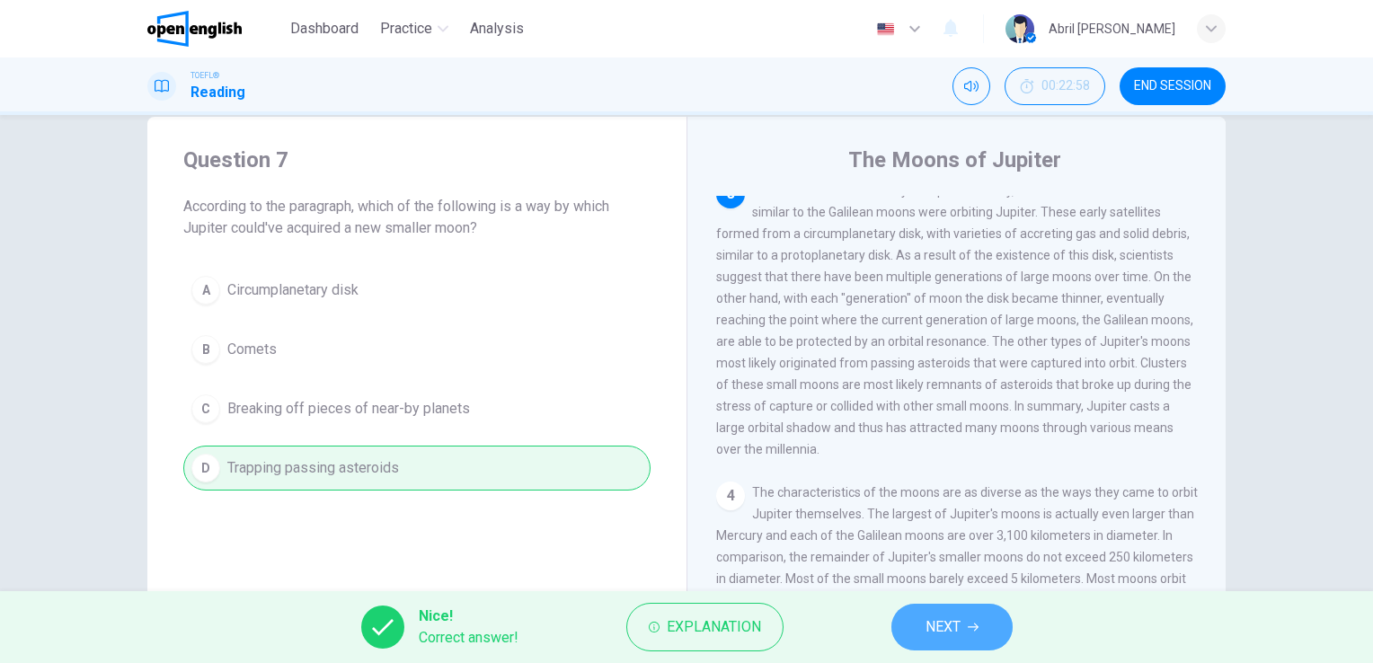
click at [927, 610] on button "NEXT" at bounding box center [951, 627] width 121 height 47
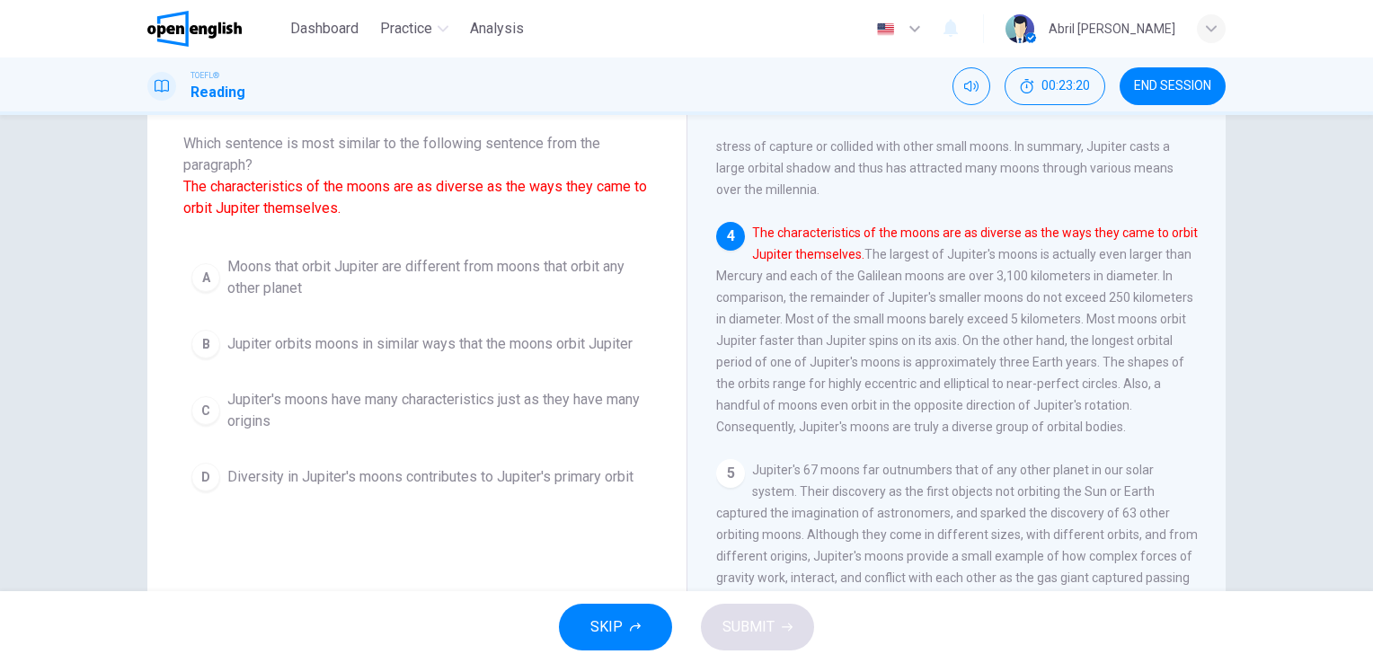
scroll to position [99, 0]
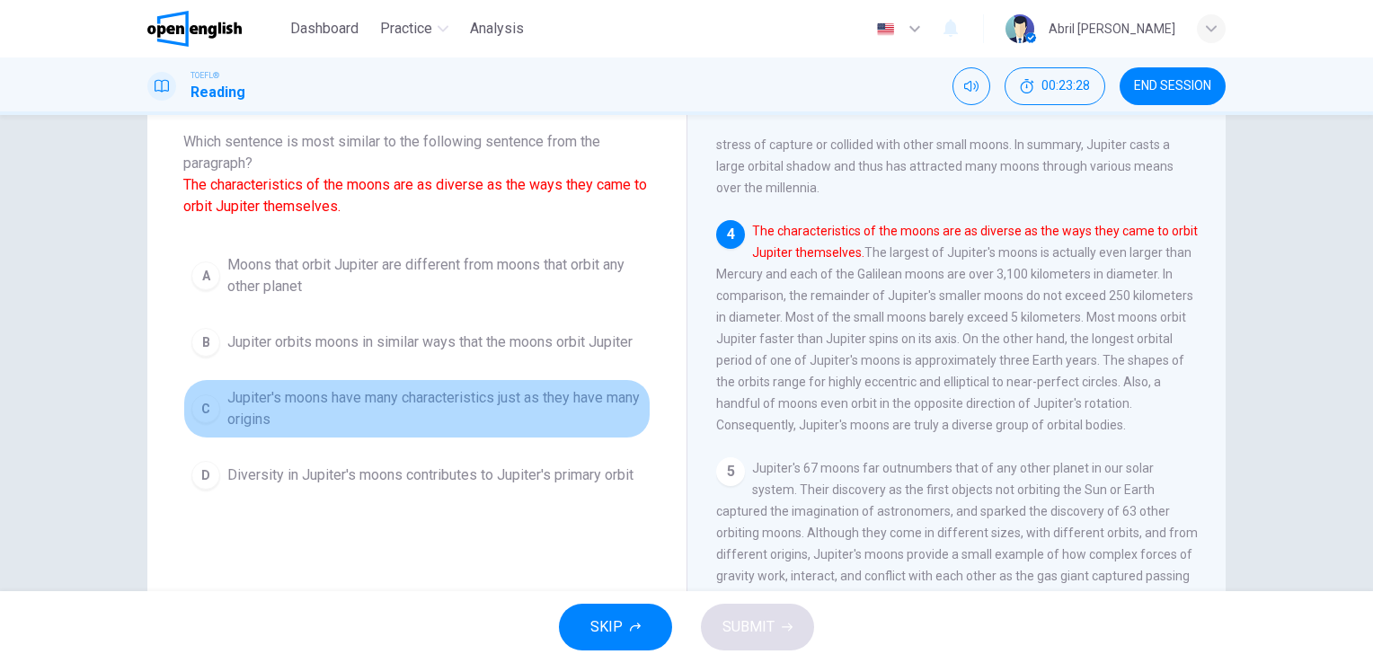
click at [499, 393] on span "Jupiter's moons have many characteristics just as they have many origins" at bounding box center [434, 408] width 415 height 43
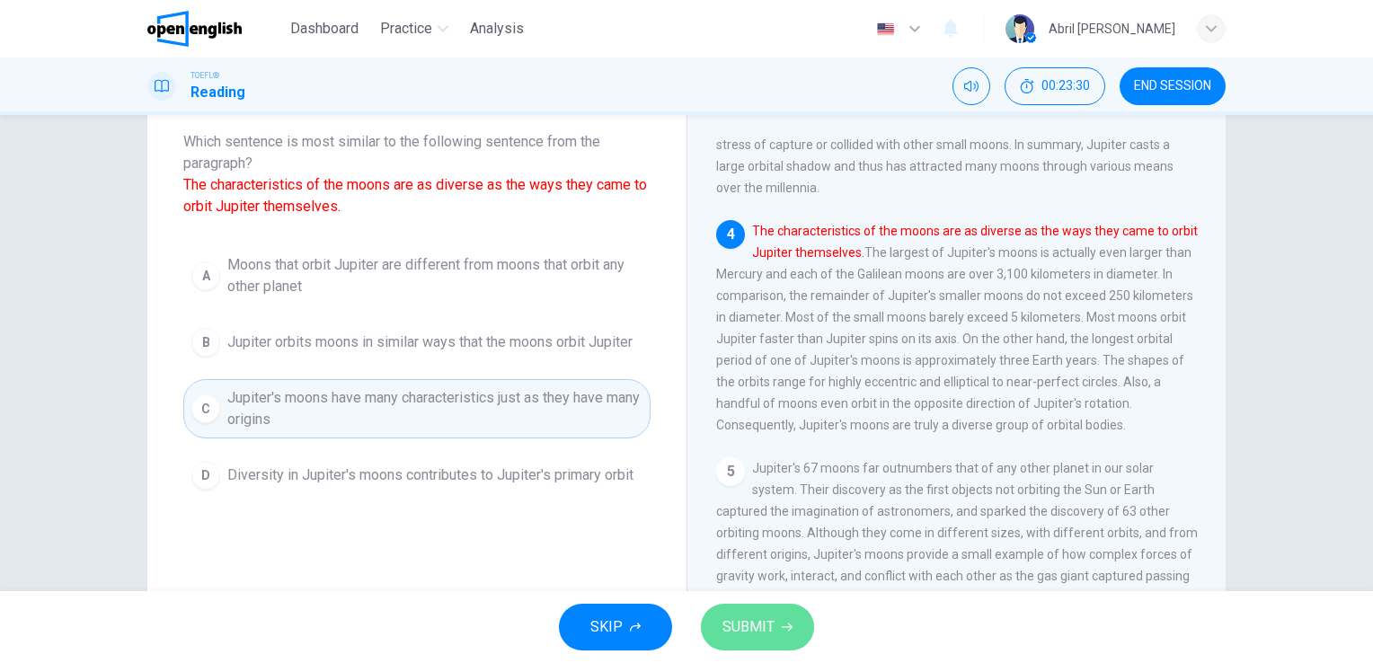
click at [738, 623] on span "SUBMIT" at bounding box center [748, 626] width 52 height 25
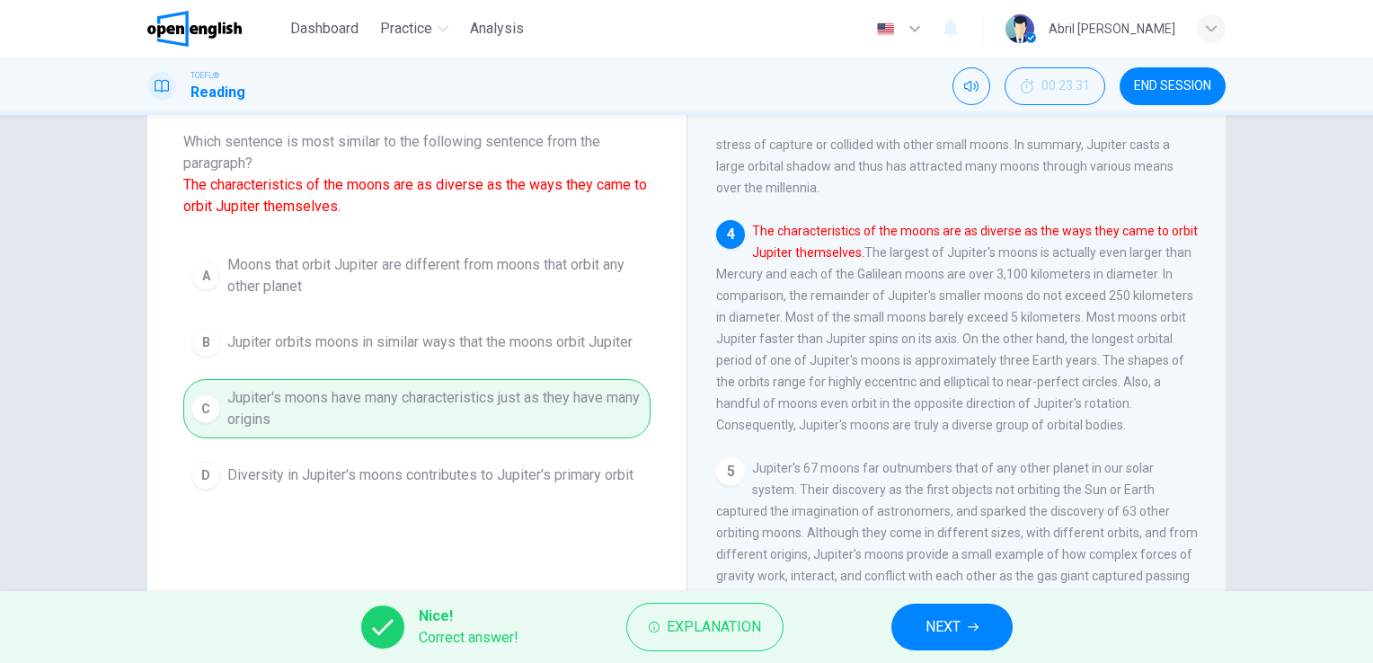
click at [914, 623] on button "NEXT" at bounding box center [951, 627] width 121 height 47
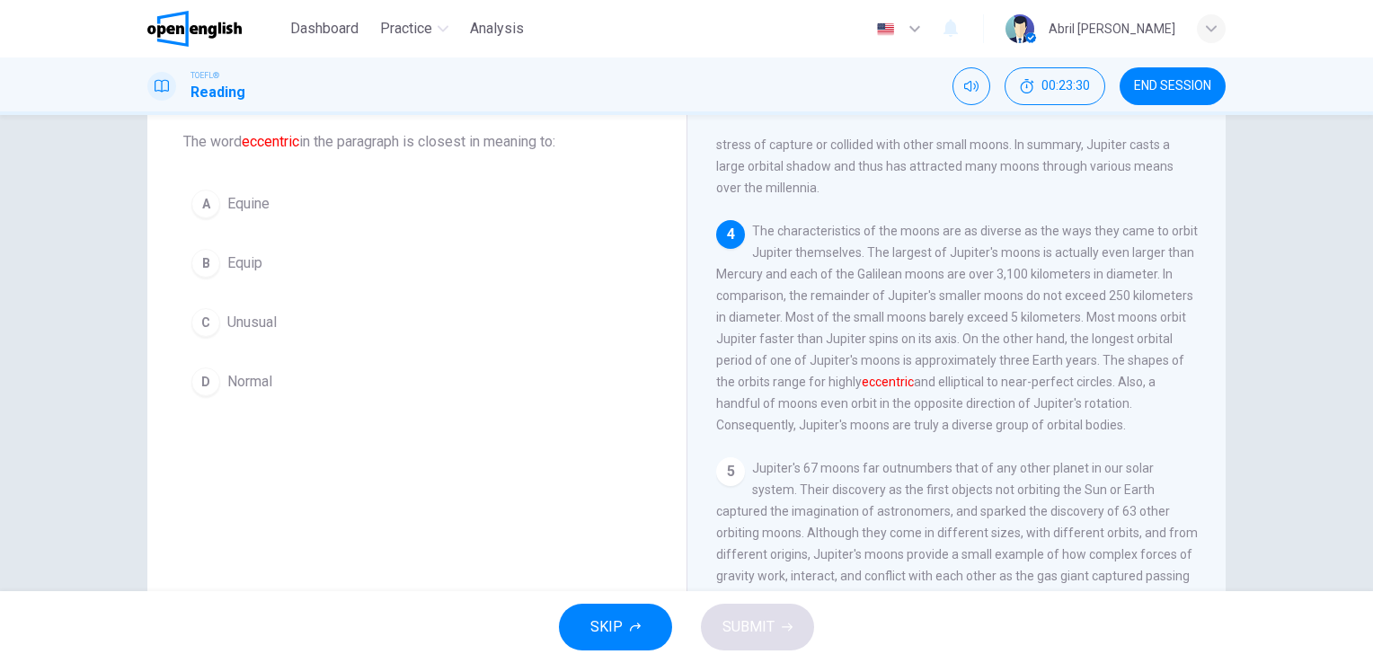
scroll to position [861, 0]
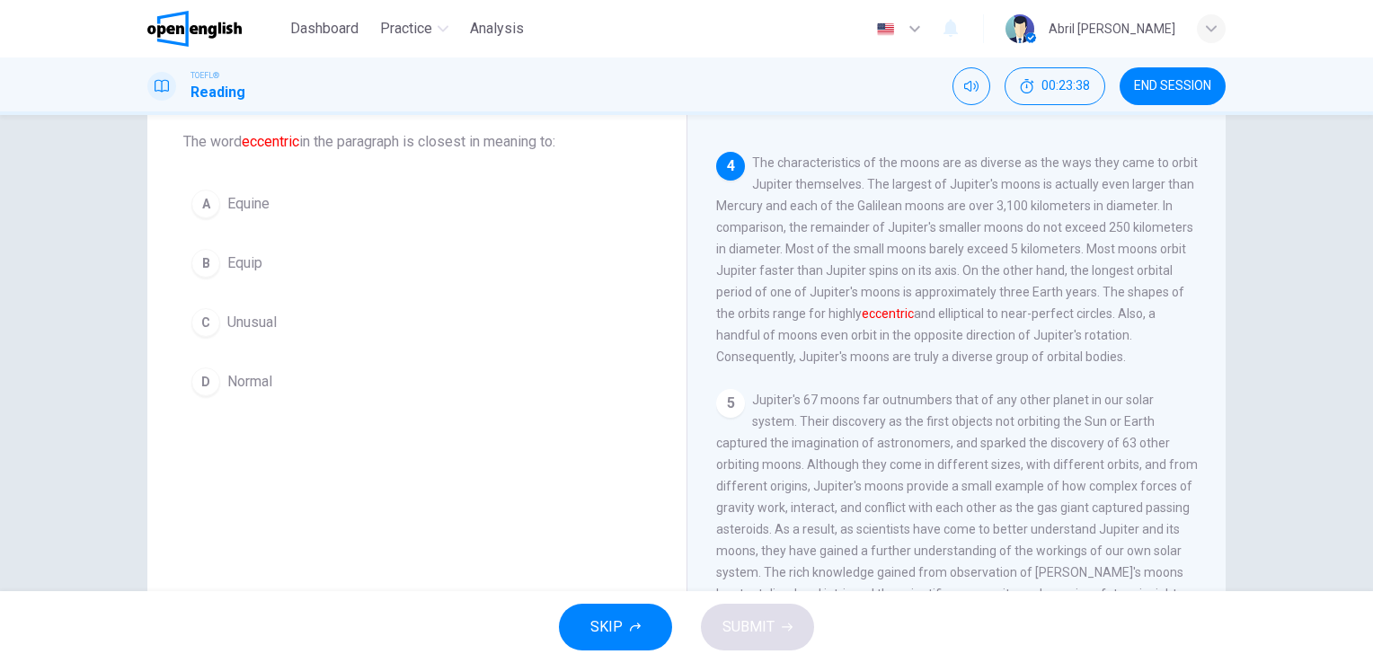
click at [260, 321] on span "Unusual" at bounding box center [251, 323] width 49 height 22
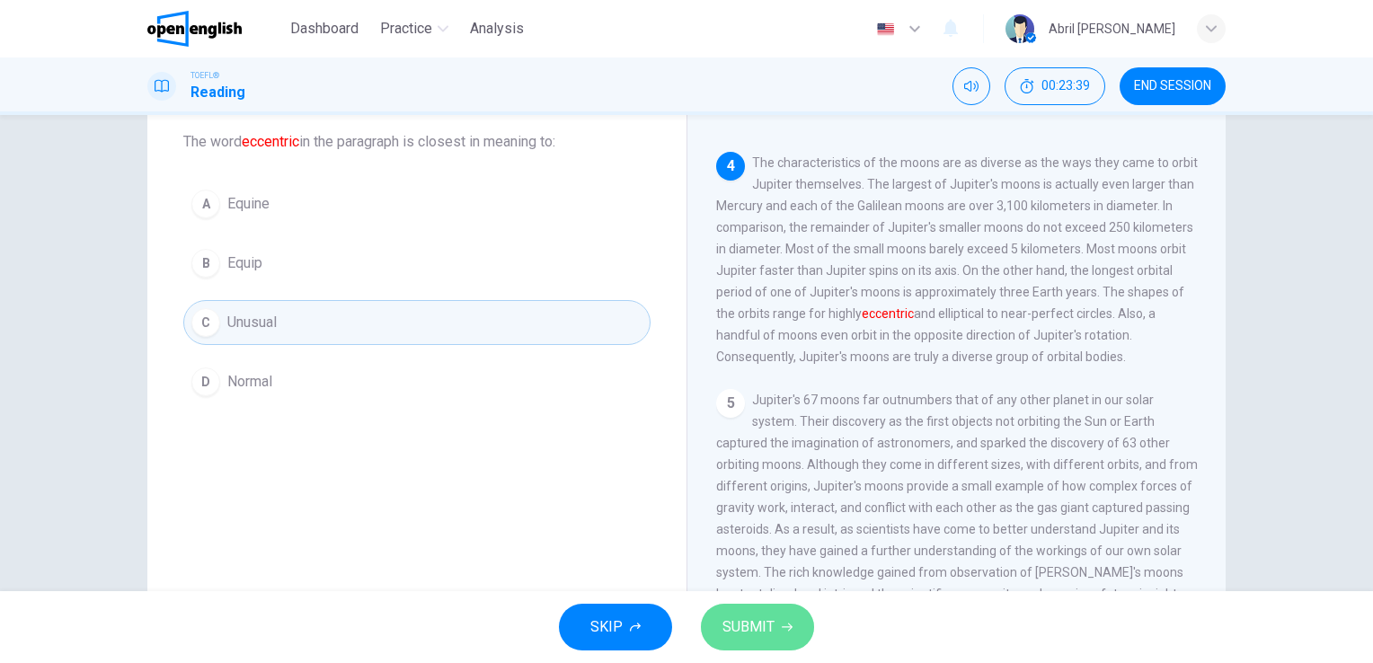
click at [731, 607] on button "SUBMIT" at bounding box center [757, 627] width 113 height 47
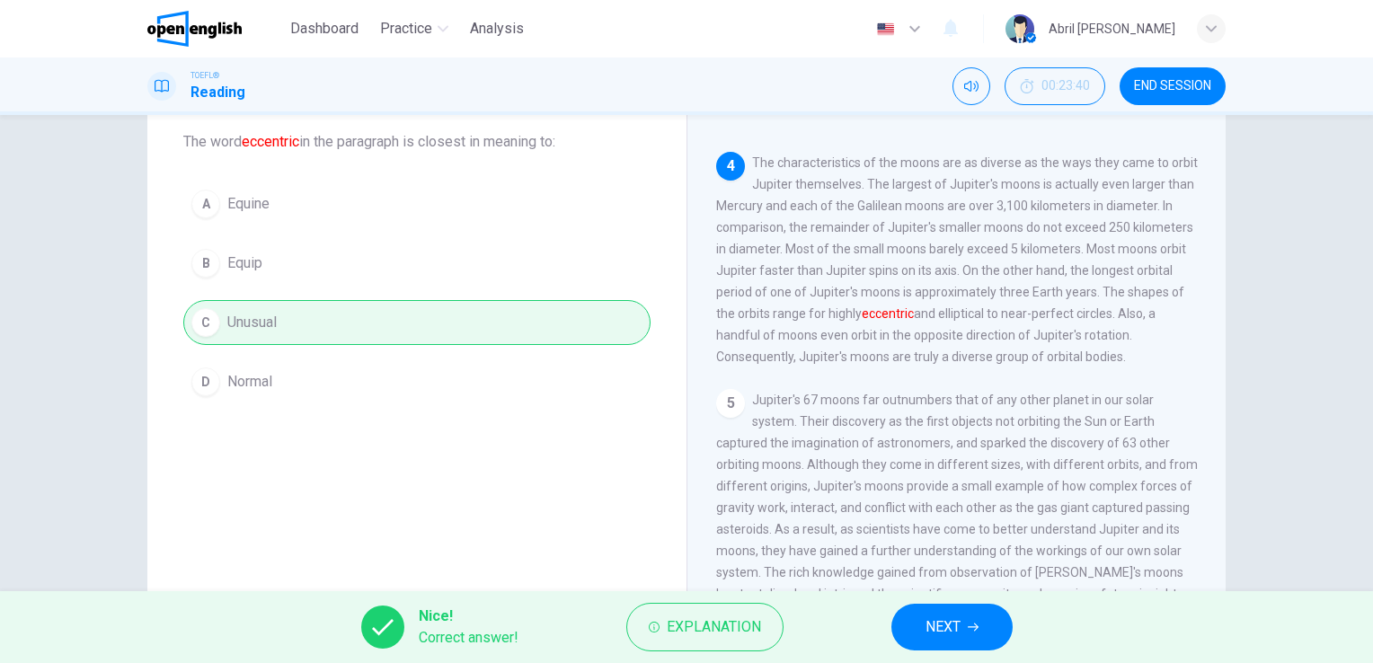
click at [949, 586] on span "Jupiter's 67 moons far outnumbers that of any other planet in our solar system.…" at bounding box center [957, 508] width 482 height 230
click at [952, 619] on span "NEXT" at bounding box center [942, 626] width 35 height 25
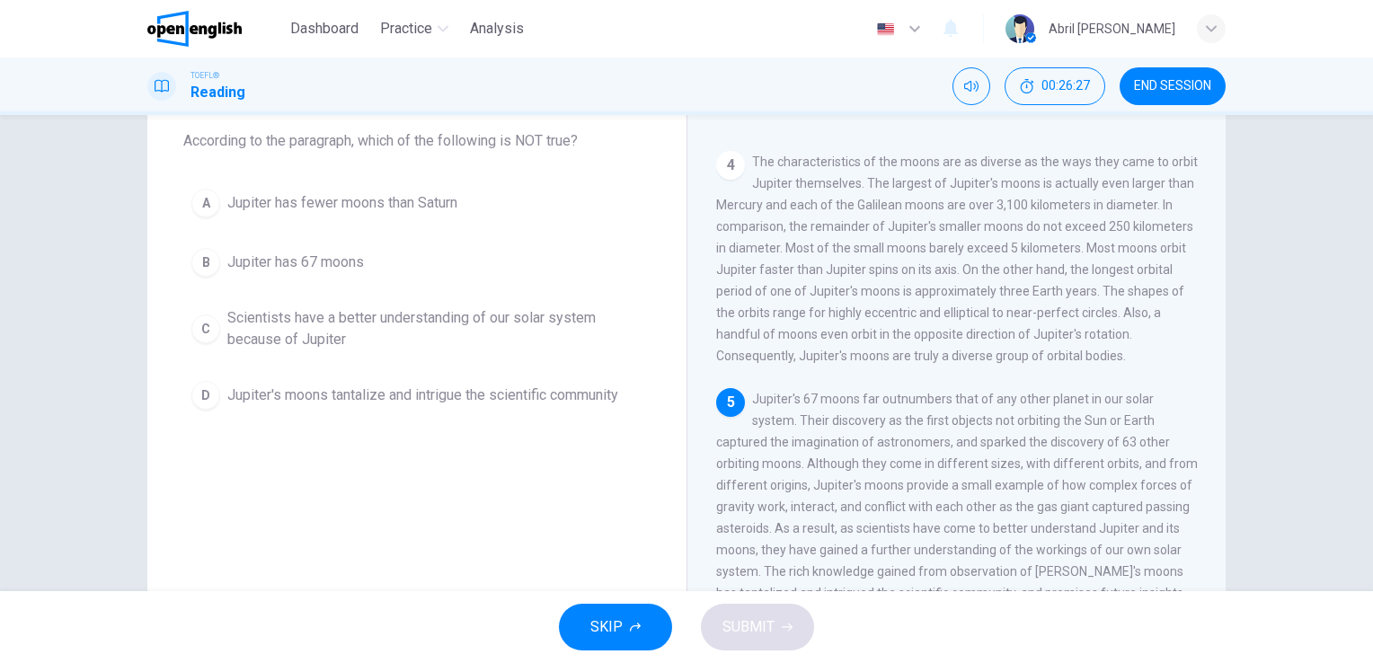
scroll to position [94, 0]
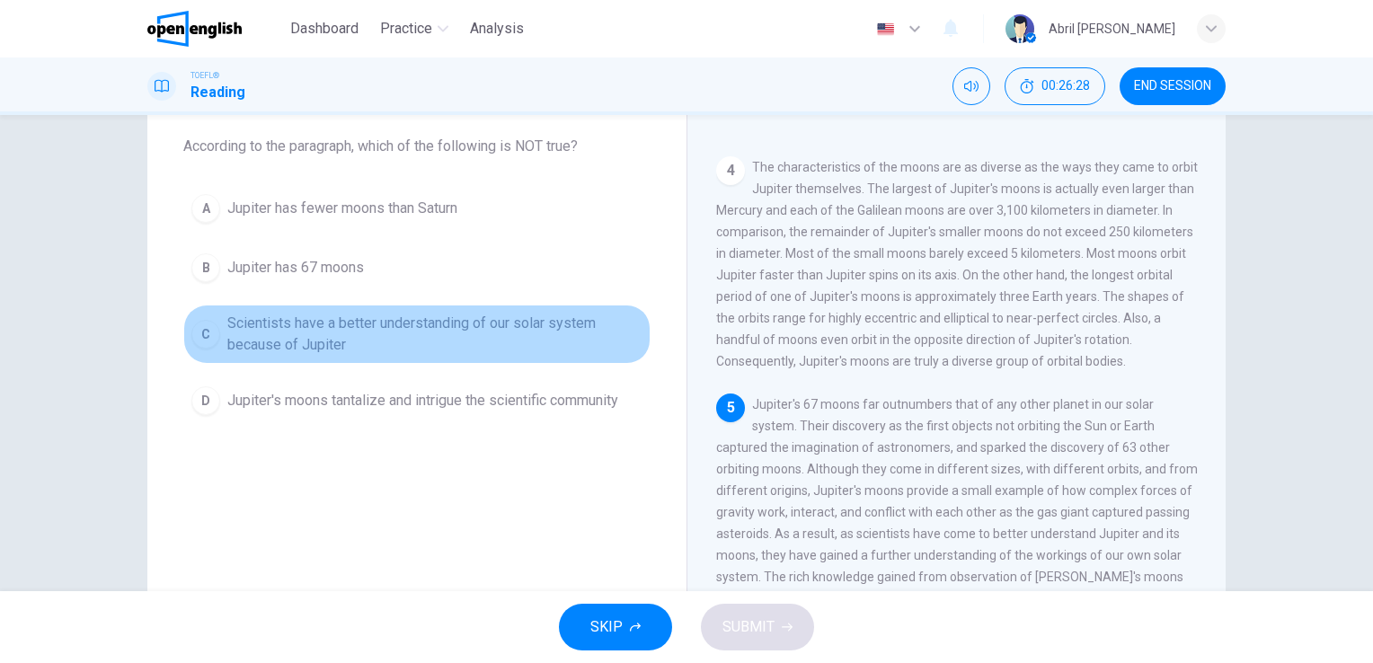
click at [473, 339] on span "Scientists have a better understanding of our solar system because of Jupiter" at bounding box center [434, 334] width 415 height 43
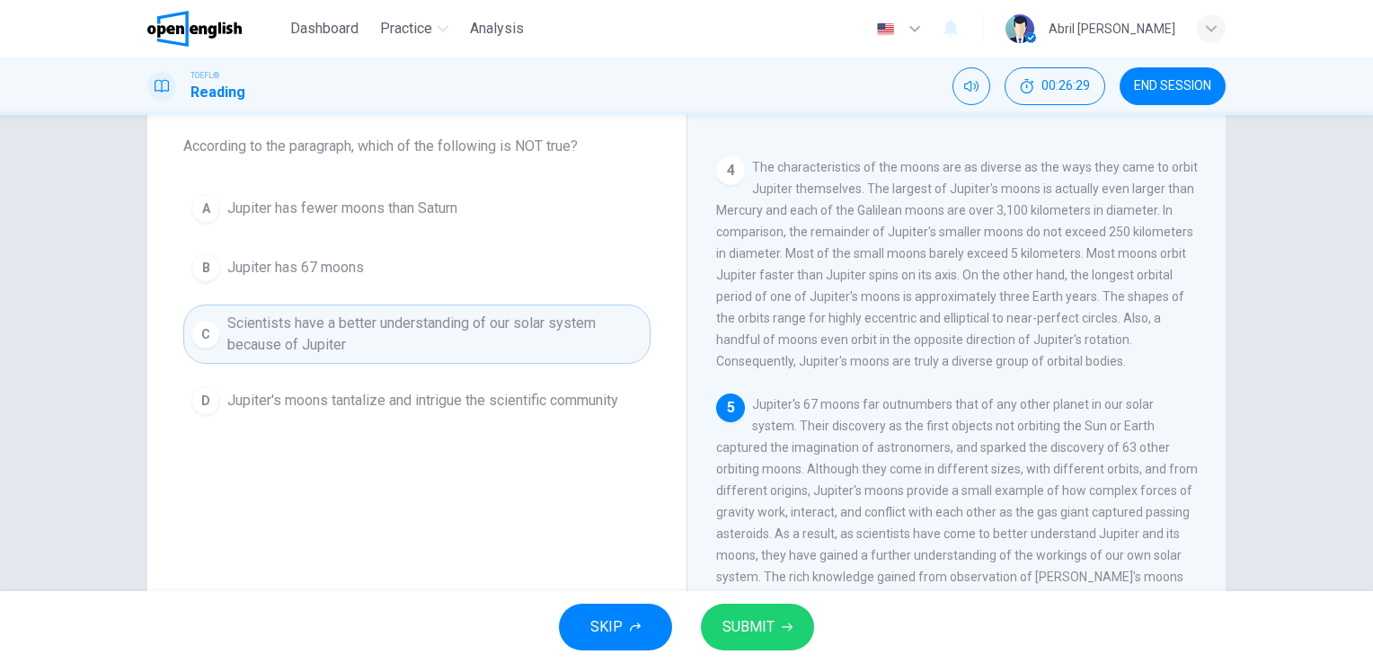
click at [734, 633] on span "SUBMIT" at bounding box center [748, 626] width 52 height 25
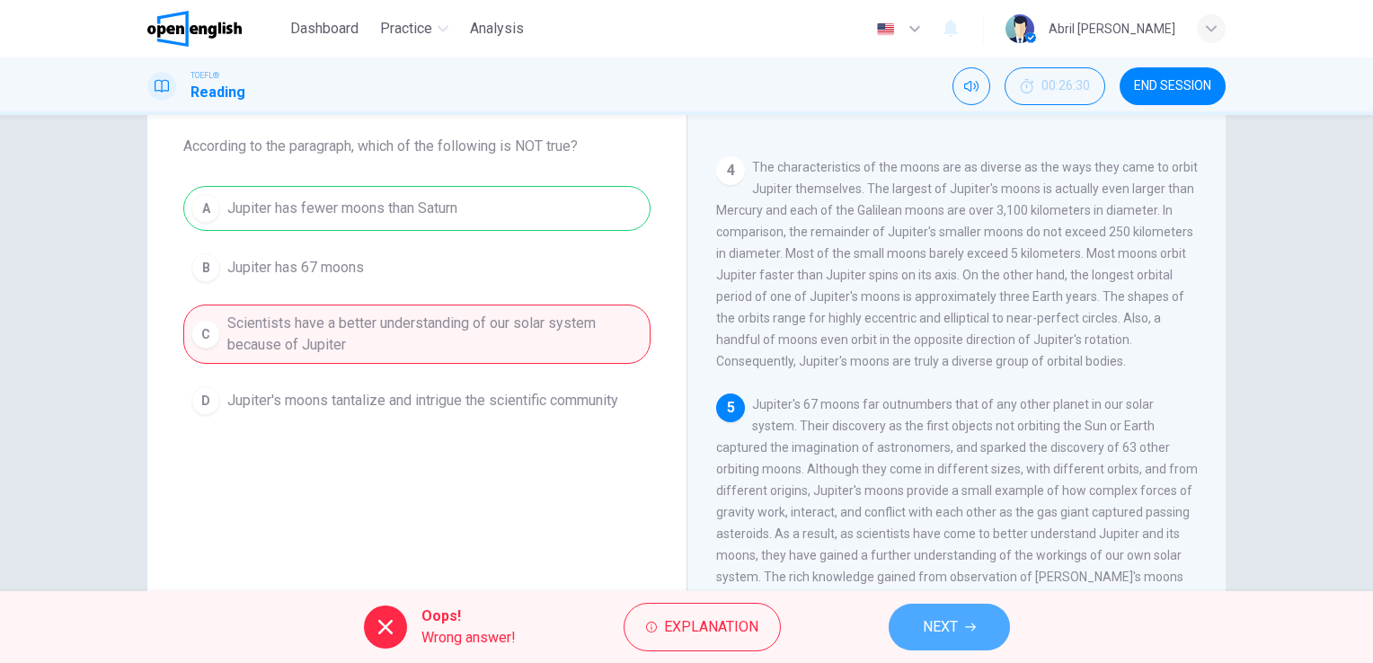
click at [894, 623] on button "NEXT" at bounding box center [948, 627] width 121 height 47
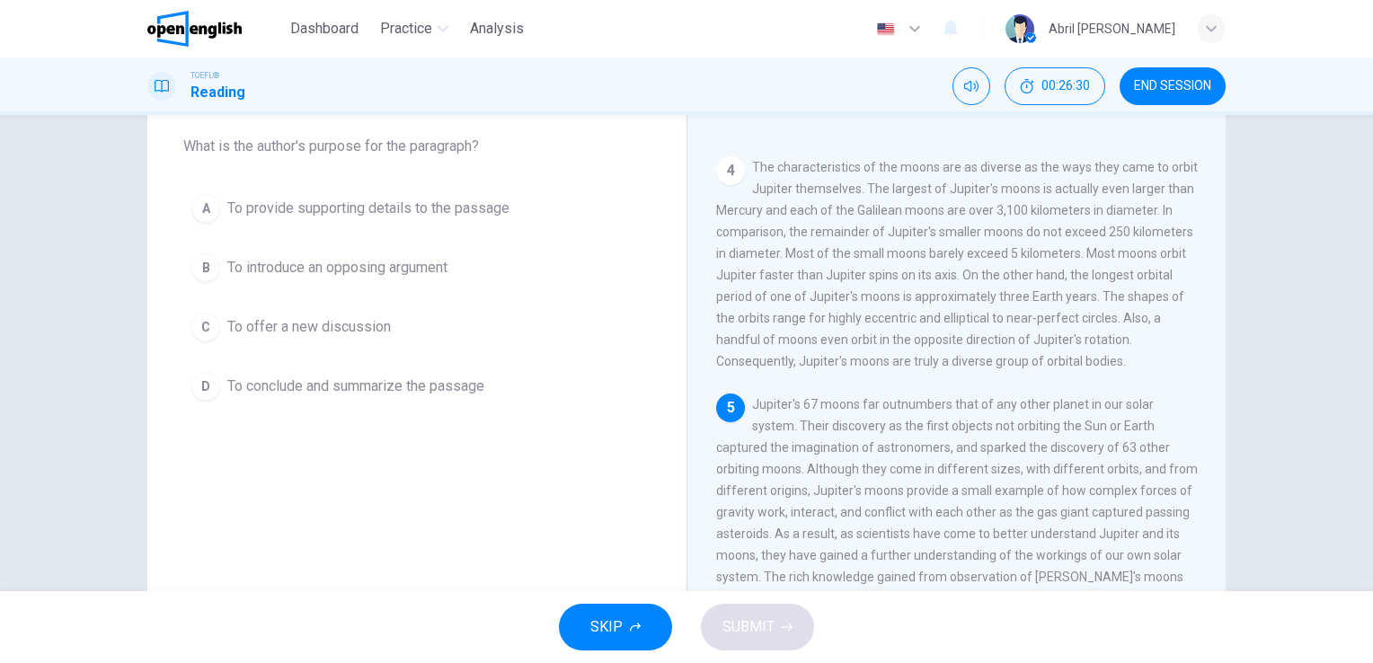
click at [894, 623] on div "SKIP SUBMIT" at bounding box center [686, 627] width 1373 height 72
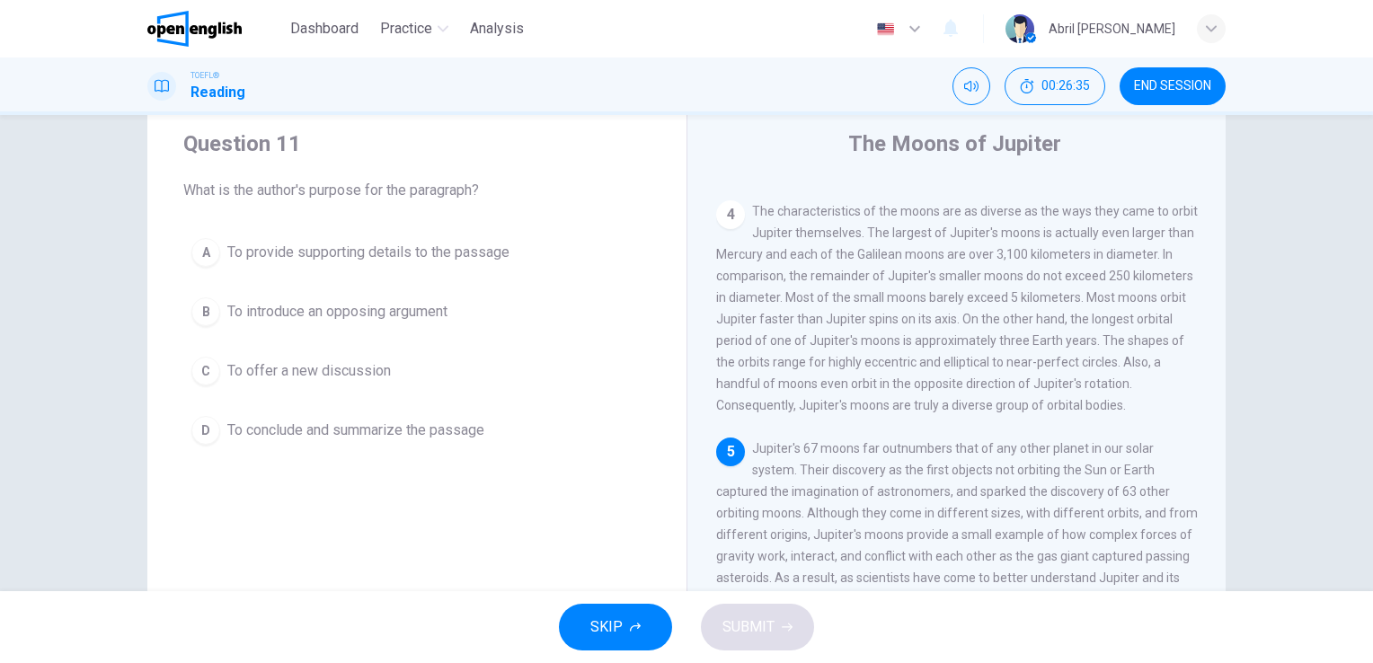
scroll to position [49, 0]
click at [1028, 598] on div "SKIP SUBMIT" at bounding box center [686, 627] width 1373 height 72
click at [1184, 79] on span "END SESSION" at bounding box center [1172, 86] width 77 height 14
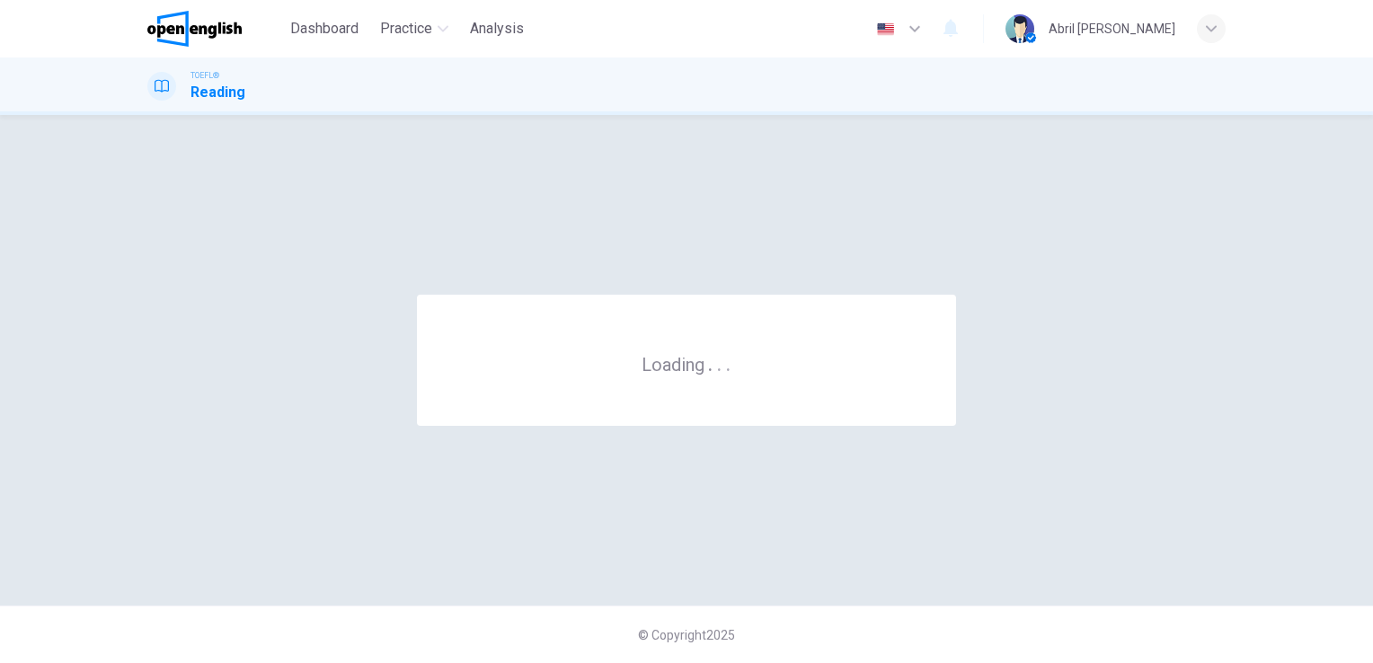
scroll to position [0, 0]
